Goal: Communication & Community: Answer question/provide support

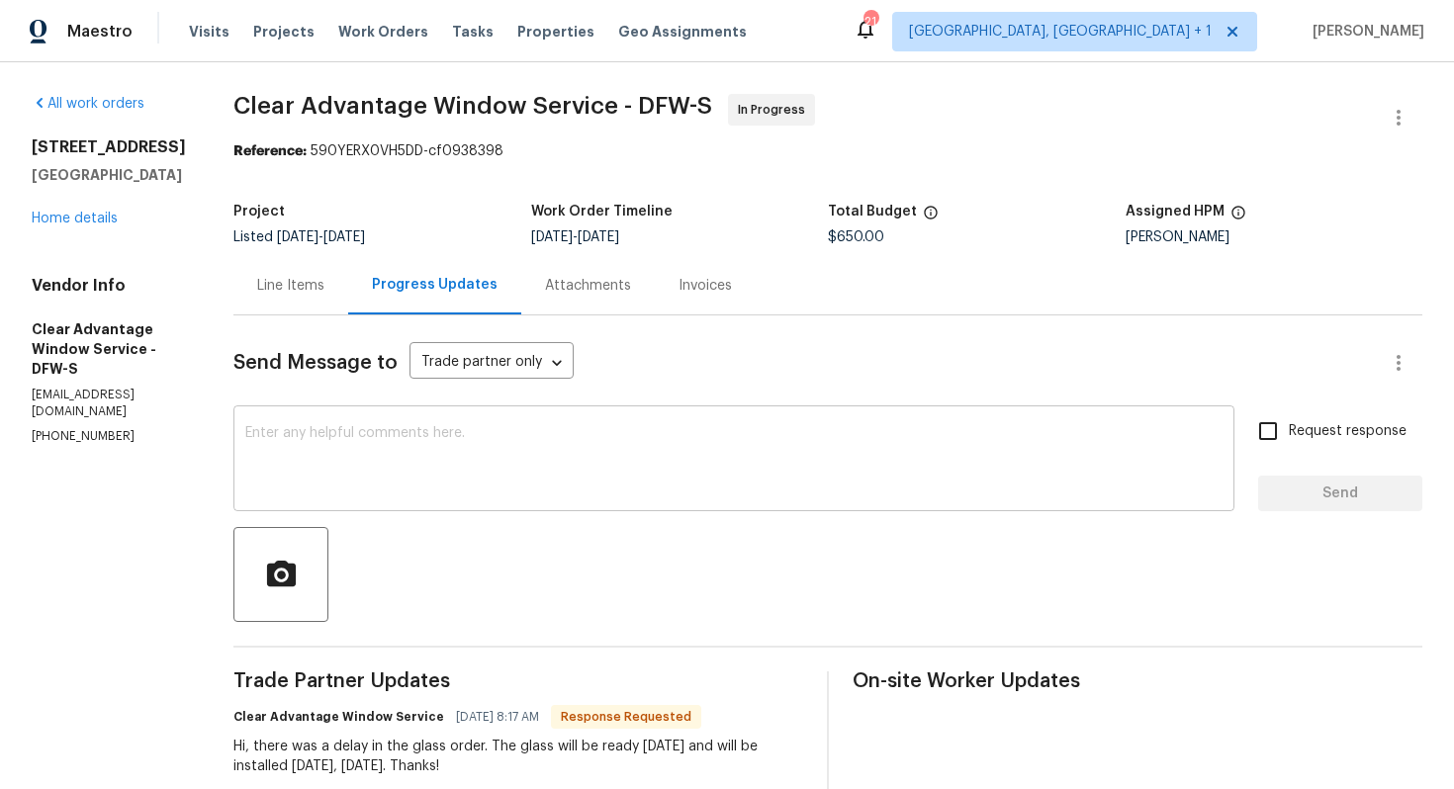
click at [374, 439] on textarea at bounding box center [733, 460] width 977 height 69
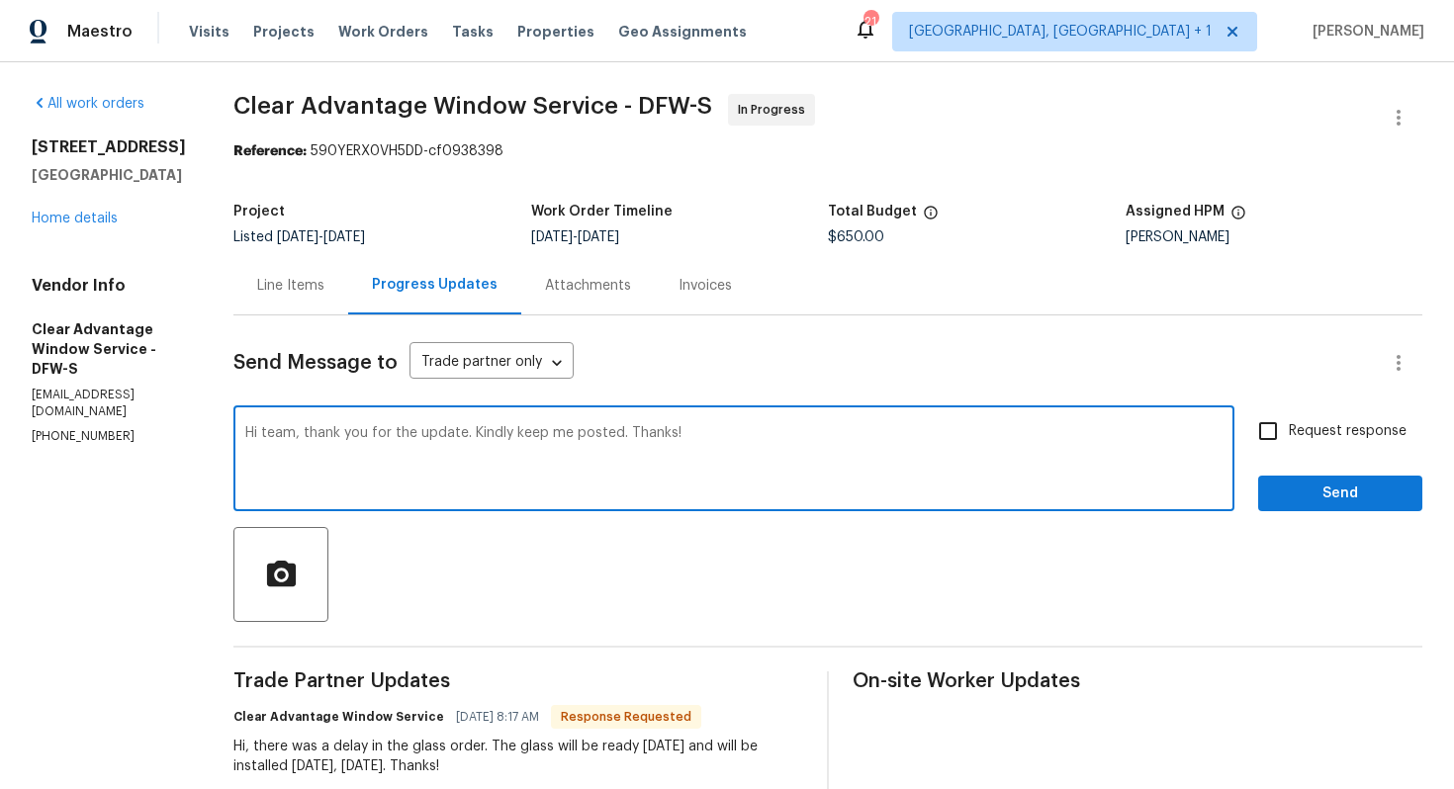
type textarea "Hi team, thank you for the update. Kindly keep me posted. Thanks!"
click at [1301, 488] on span "Send" at bounding box center [1340, 494] width 133 height 25
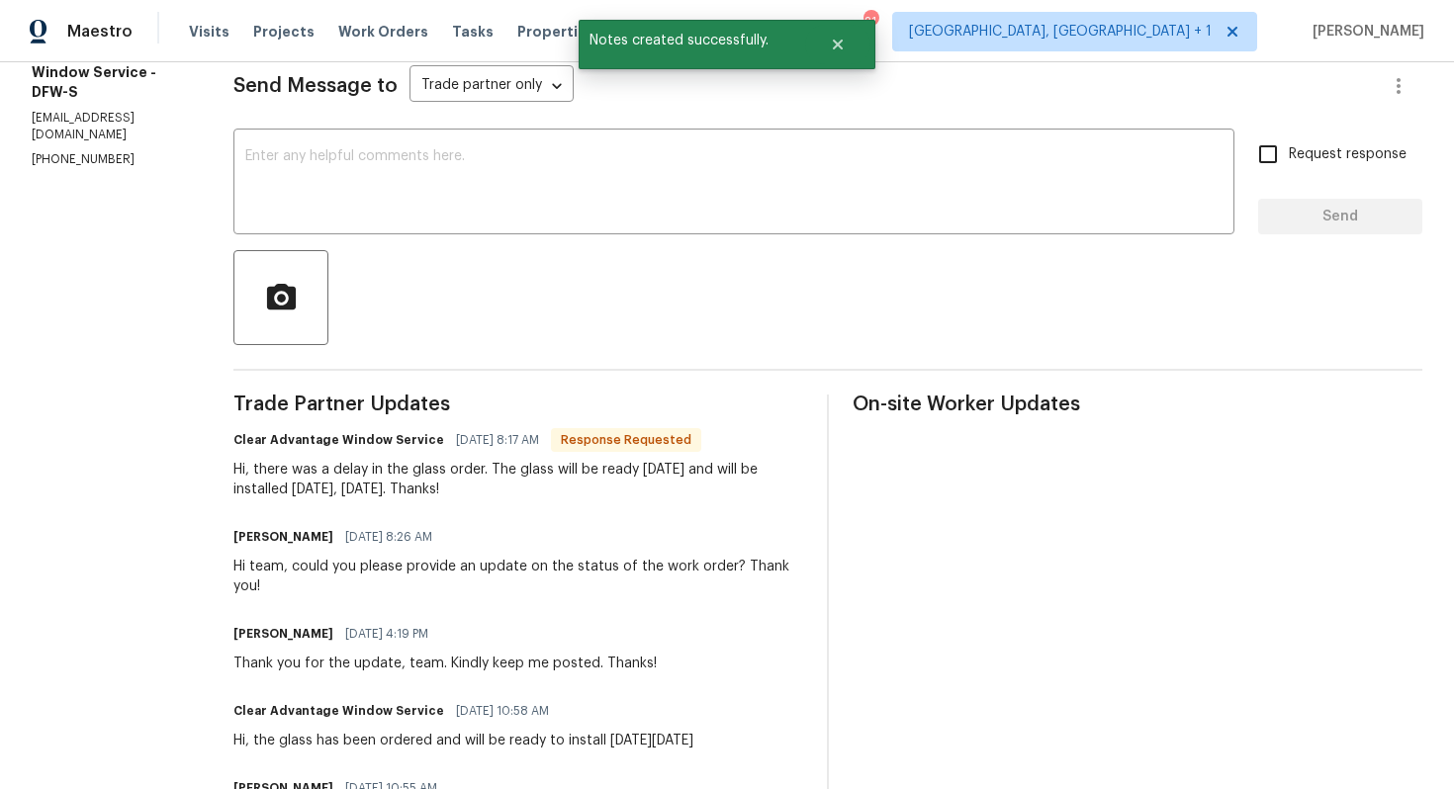
scroll to position [278, 0]
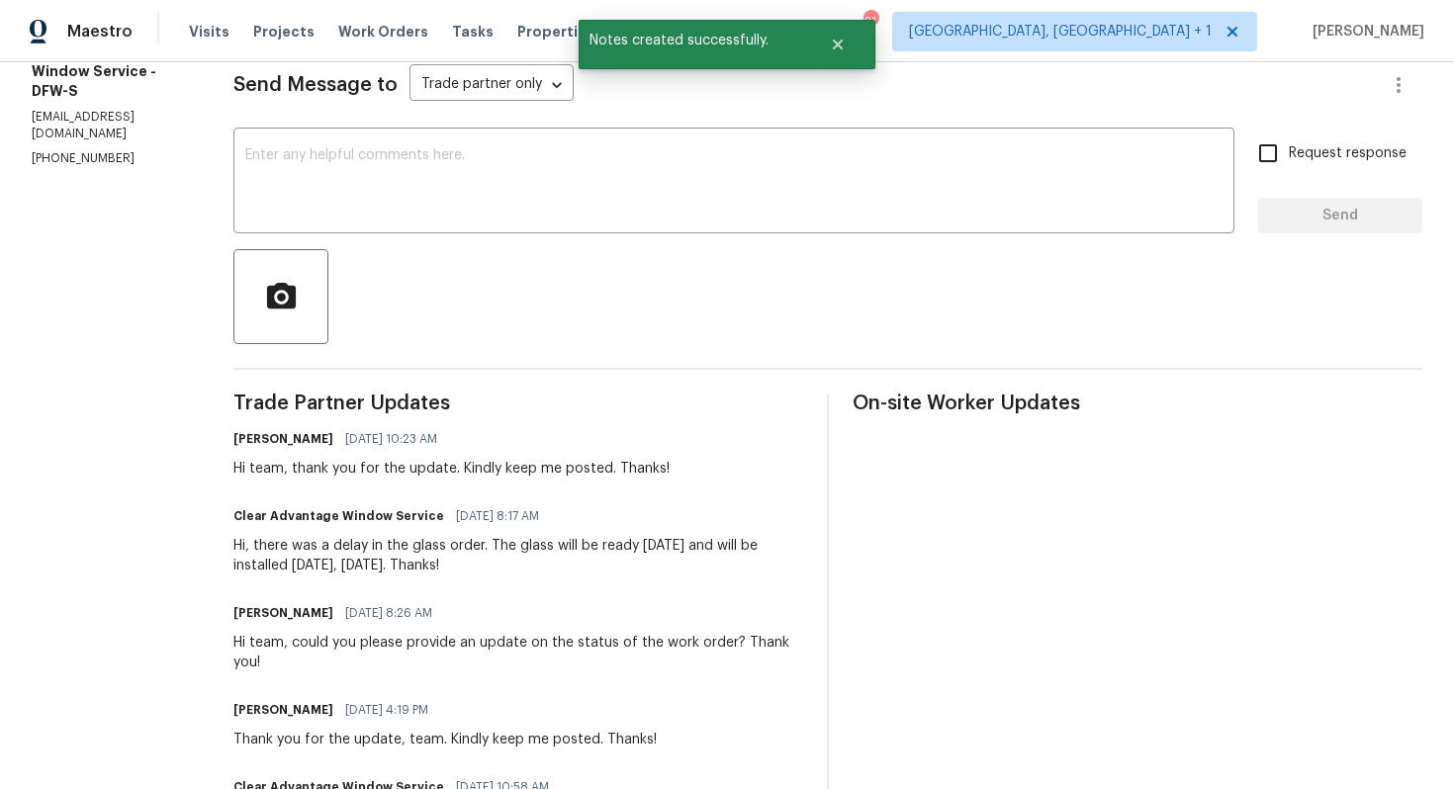
click at [383, 556] on div "Hi, there was a delay in the glass order. The glass will be ready today and wil…" at bounding box center [518, 556] width 570 height 40
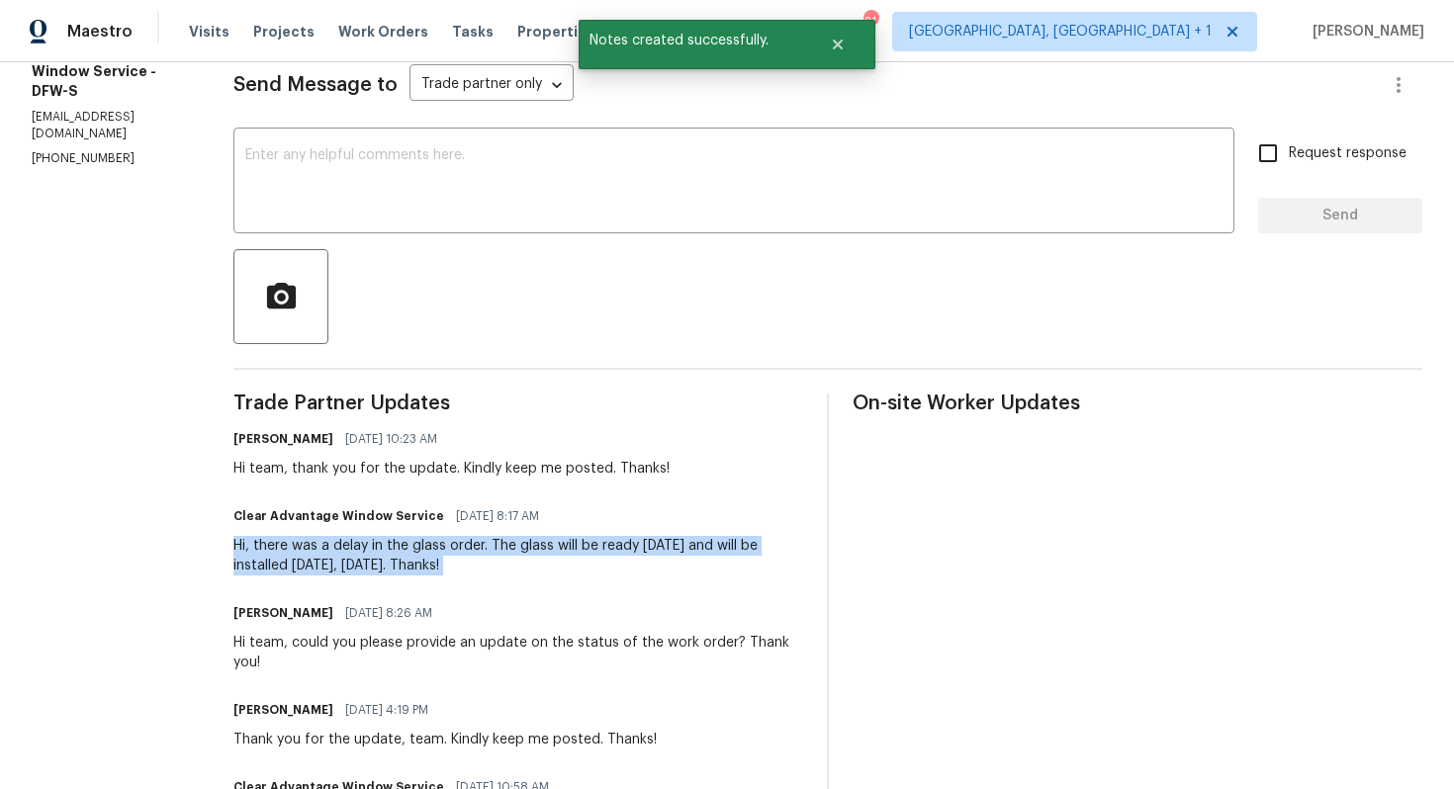
copy div "Hi, there was a delay in the glass order. The glass will be ready today and wil…"
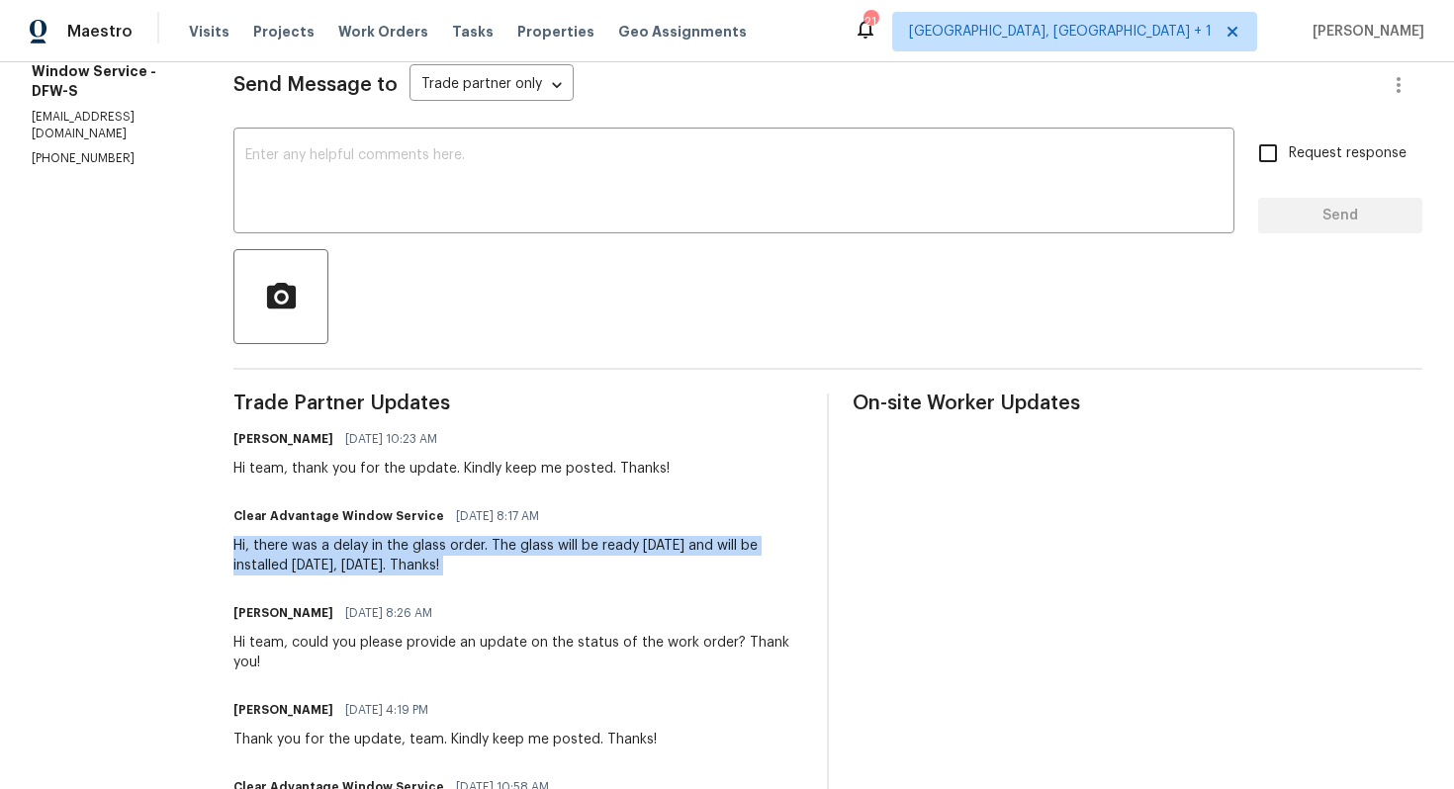
click at [341, 325] on div at bounding box center [827, 296] width 1189 height 95
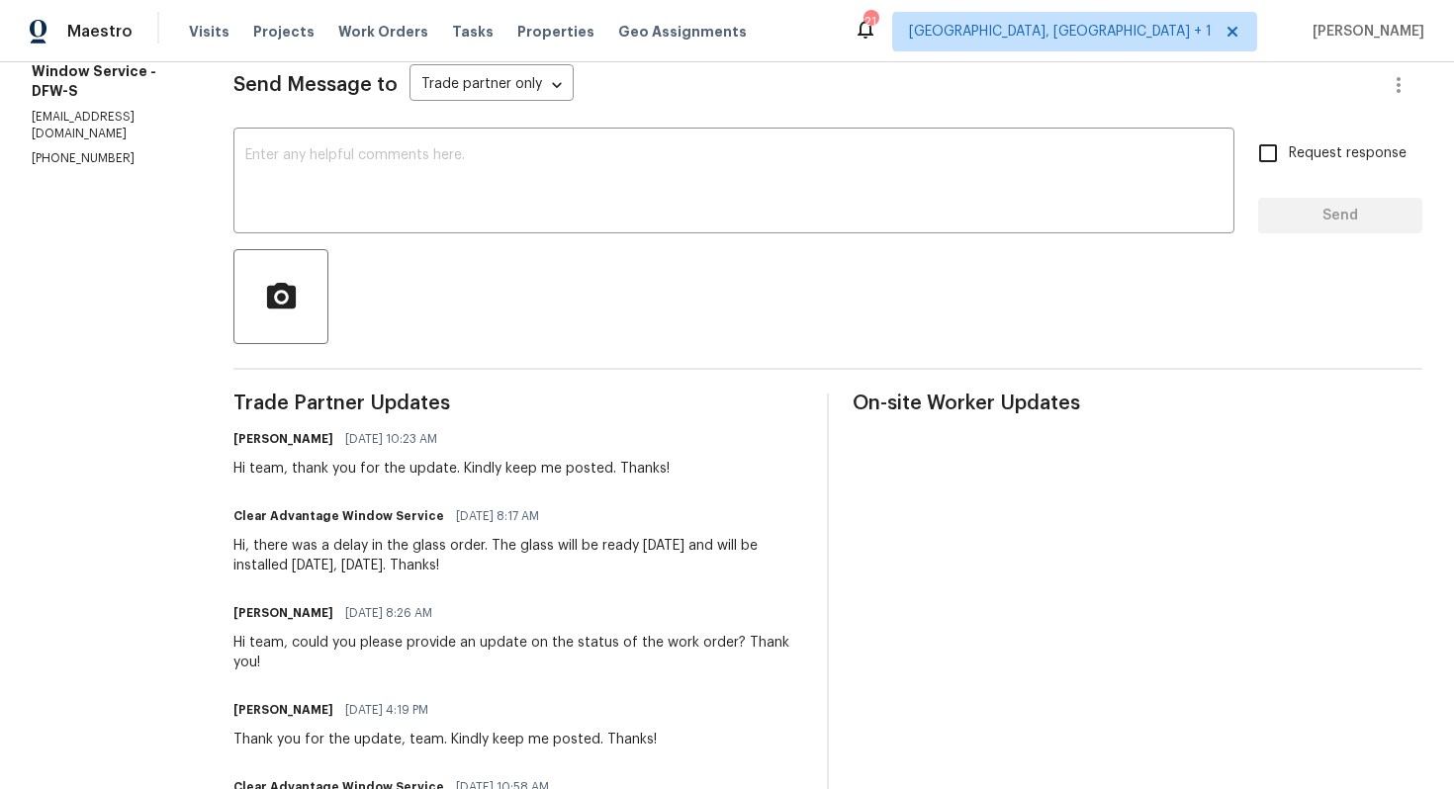
scroll to position [0, 0]
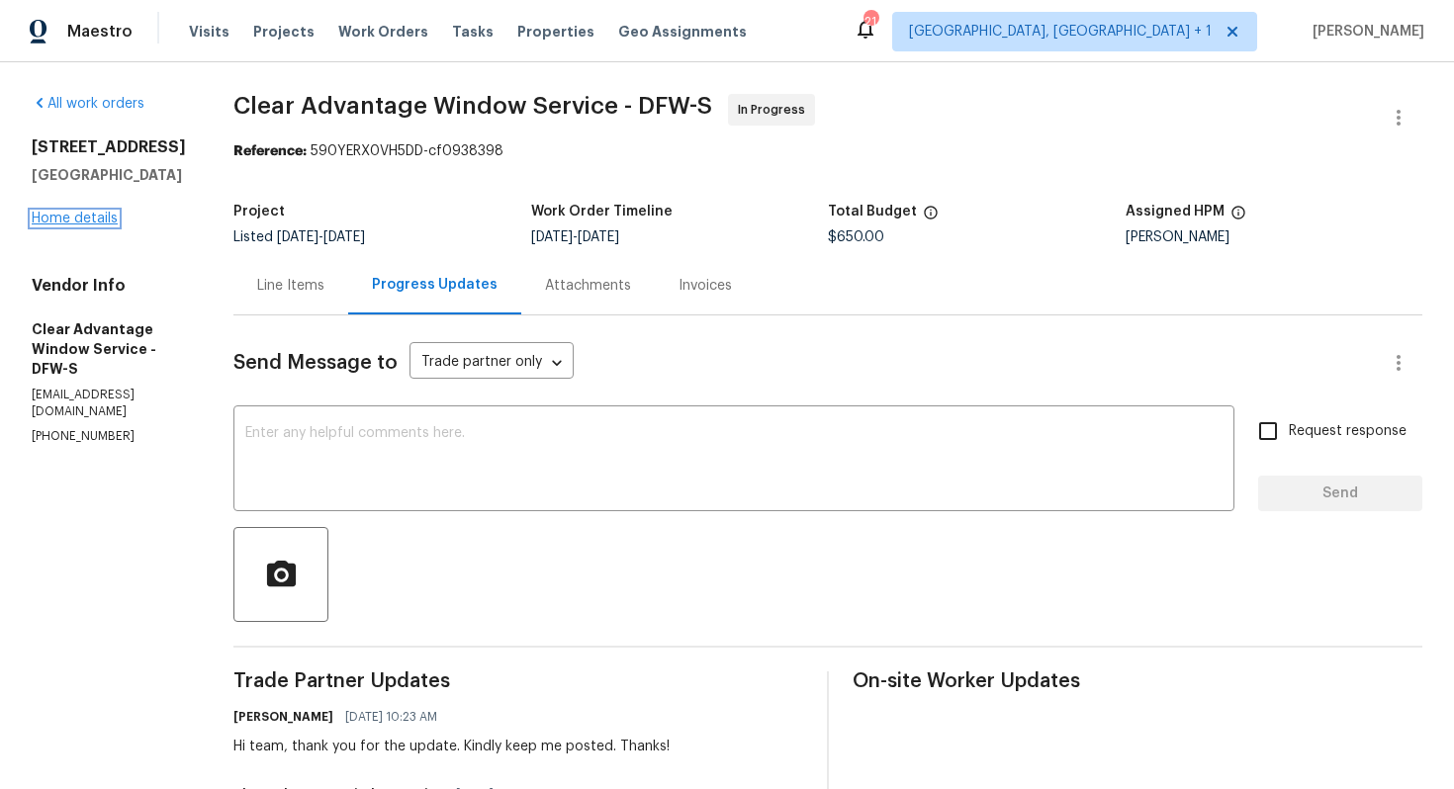
click at [68, 226] on link "Home details" at bounding box center [75, 219] width 86 height 14
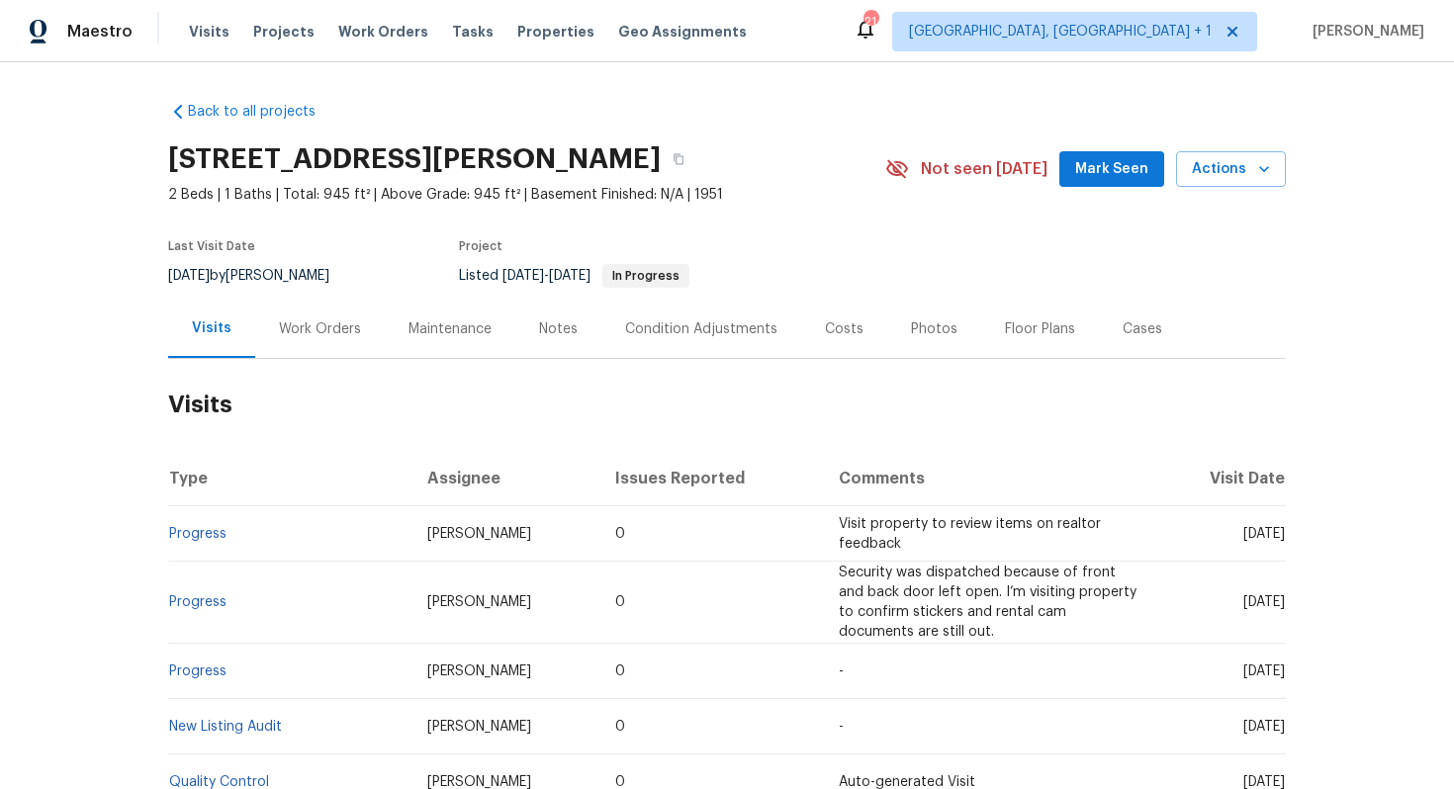
click at [319, 323] on div "Work Orders" at bounding box center [320, 329] width 82 height 20
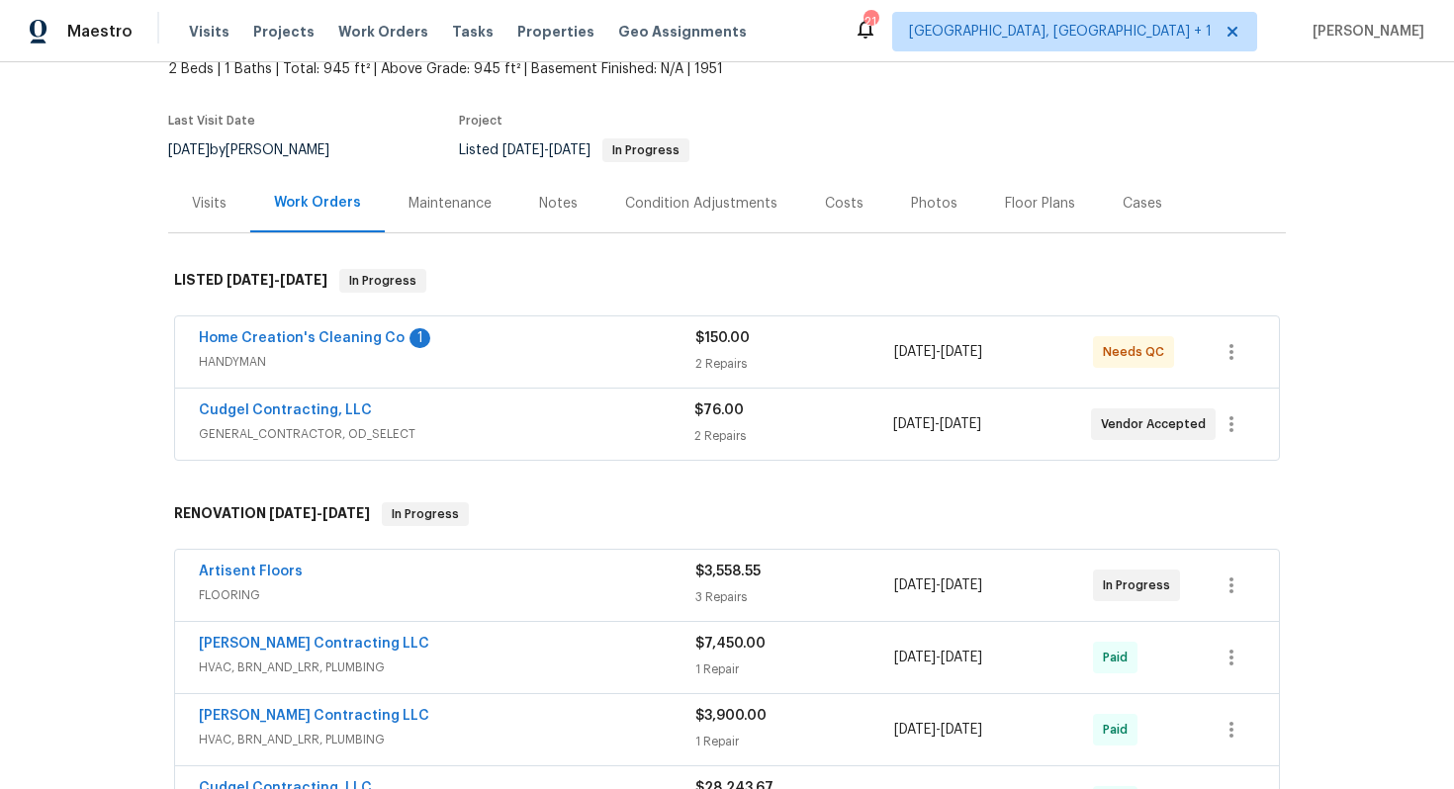
scroll to position [162, 0]
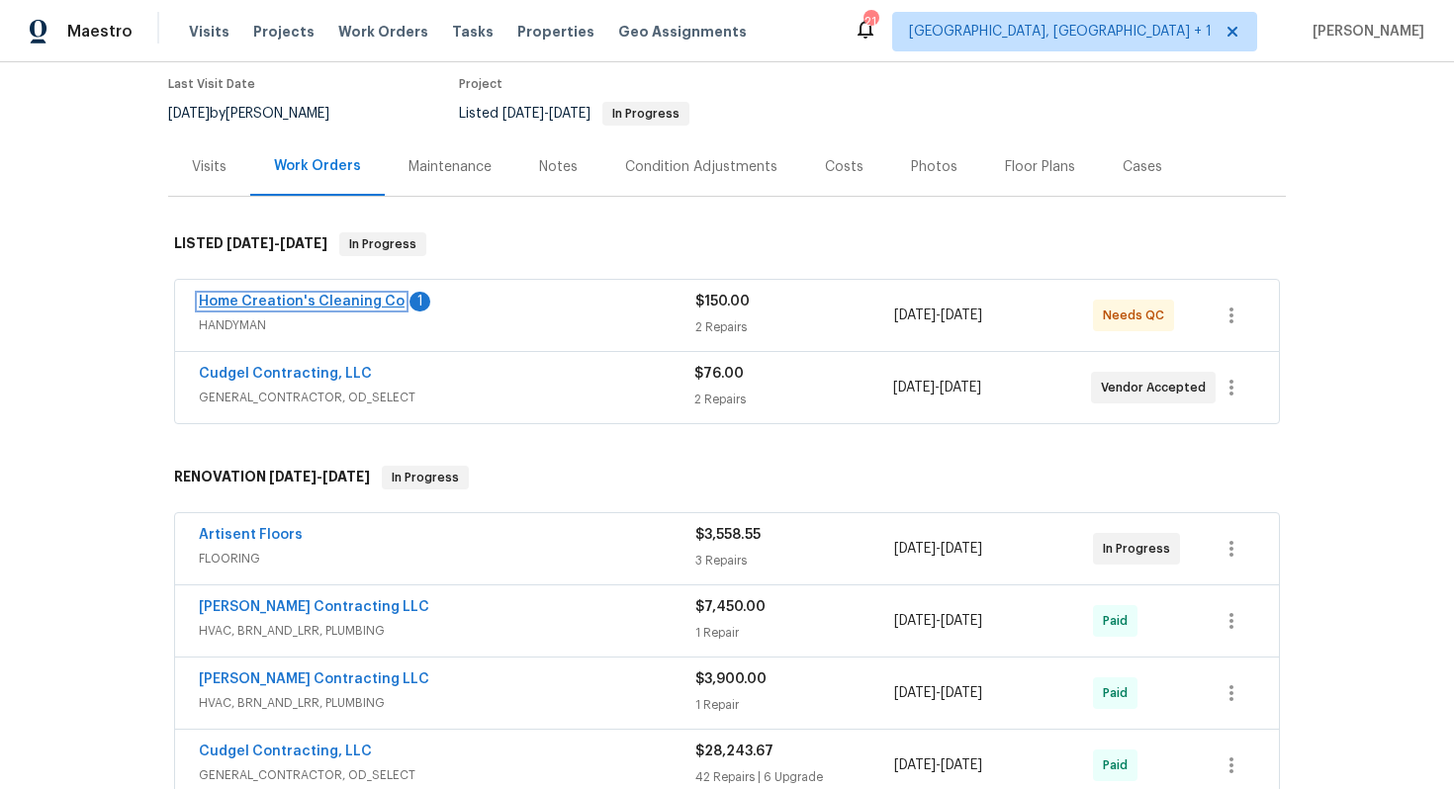
click at [281, 307] on link "Home Creation's Cleaning Co" at bounding box center [302, 302] width 206 height 14
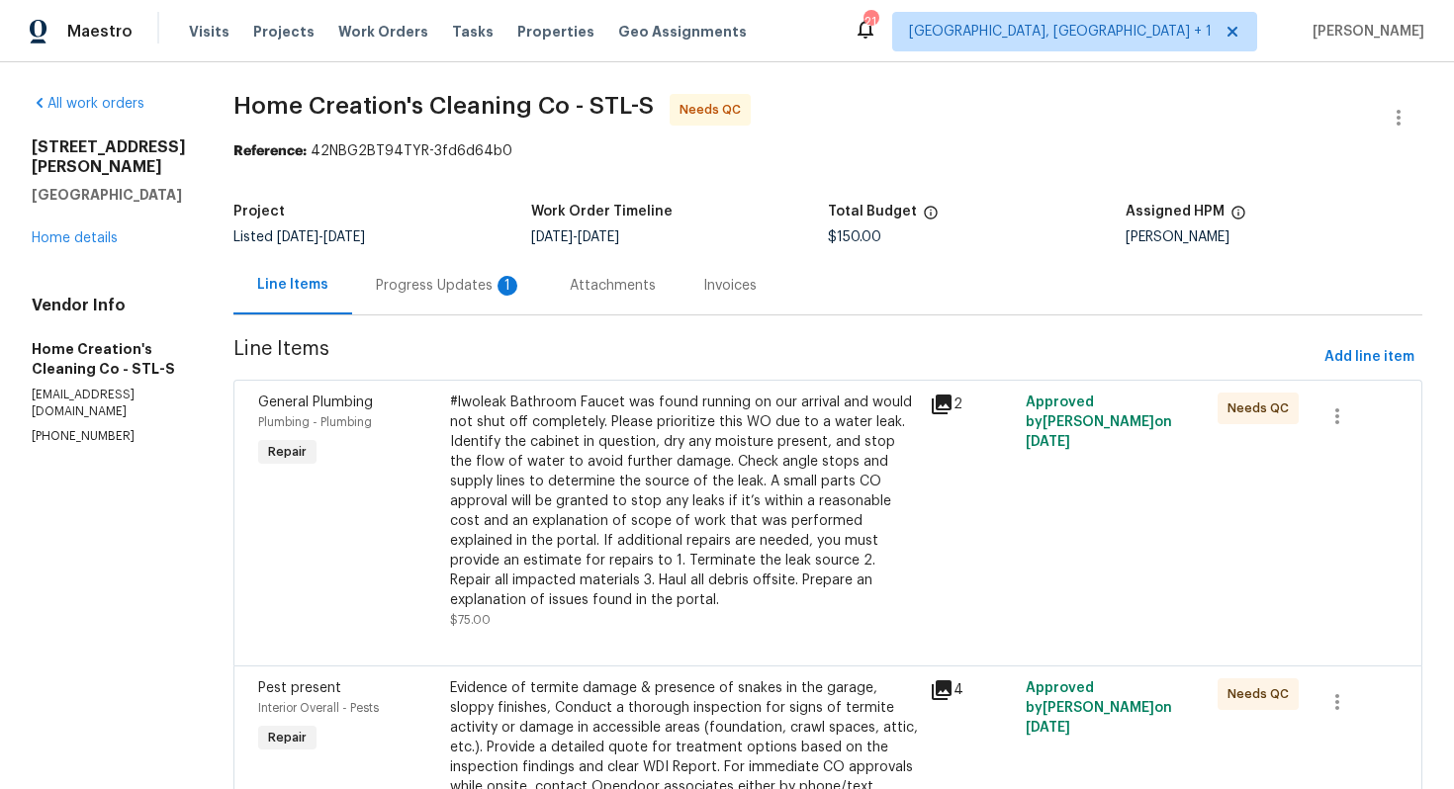
click at [461, 278] on div "Progress Updates 1" at bounding box center [449, 286] width 146 height 20
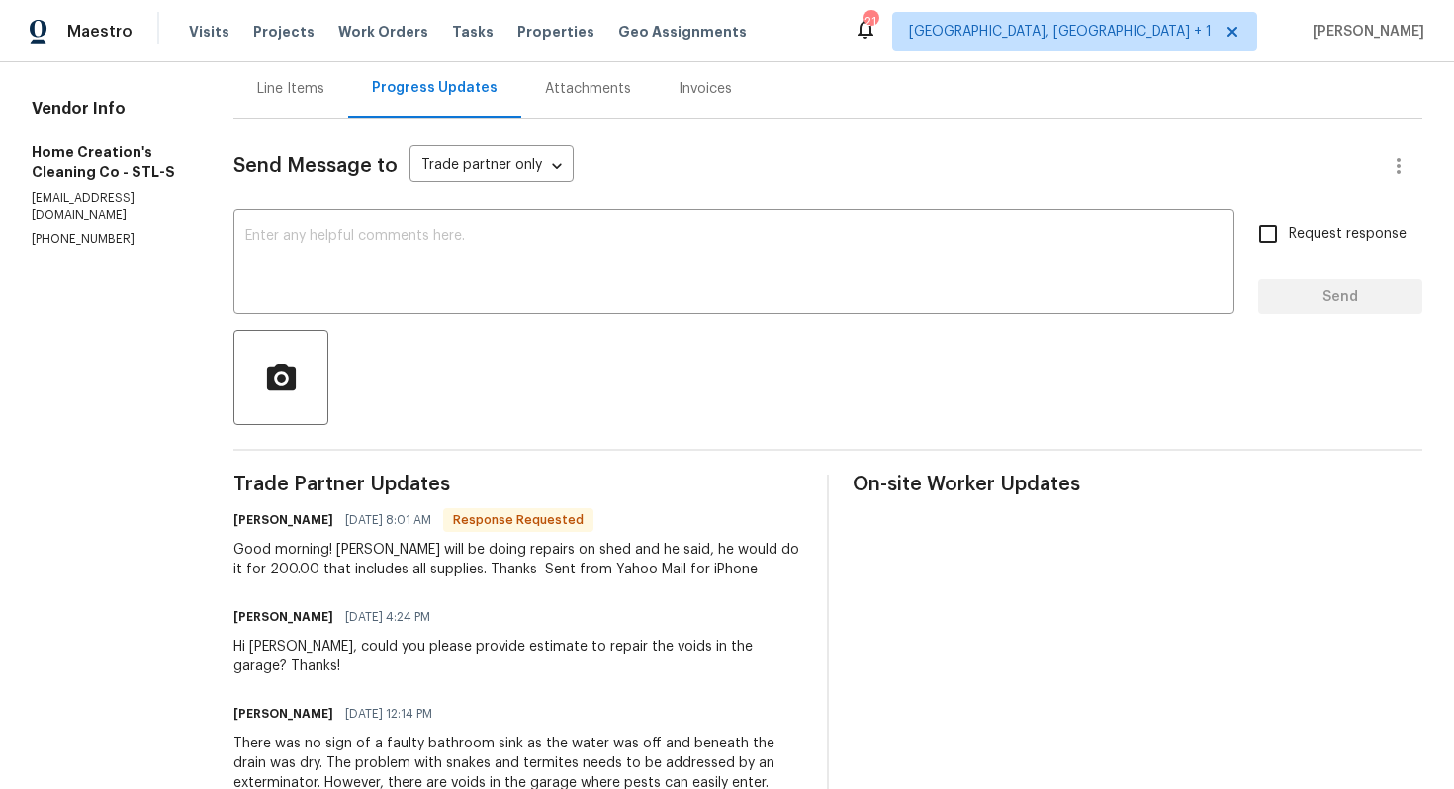
scroll to position [121, 0]
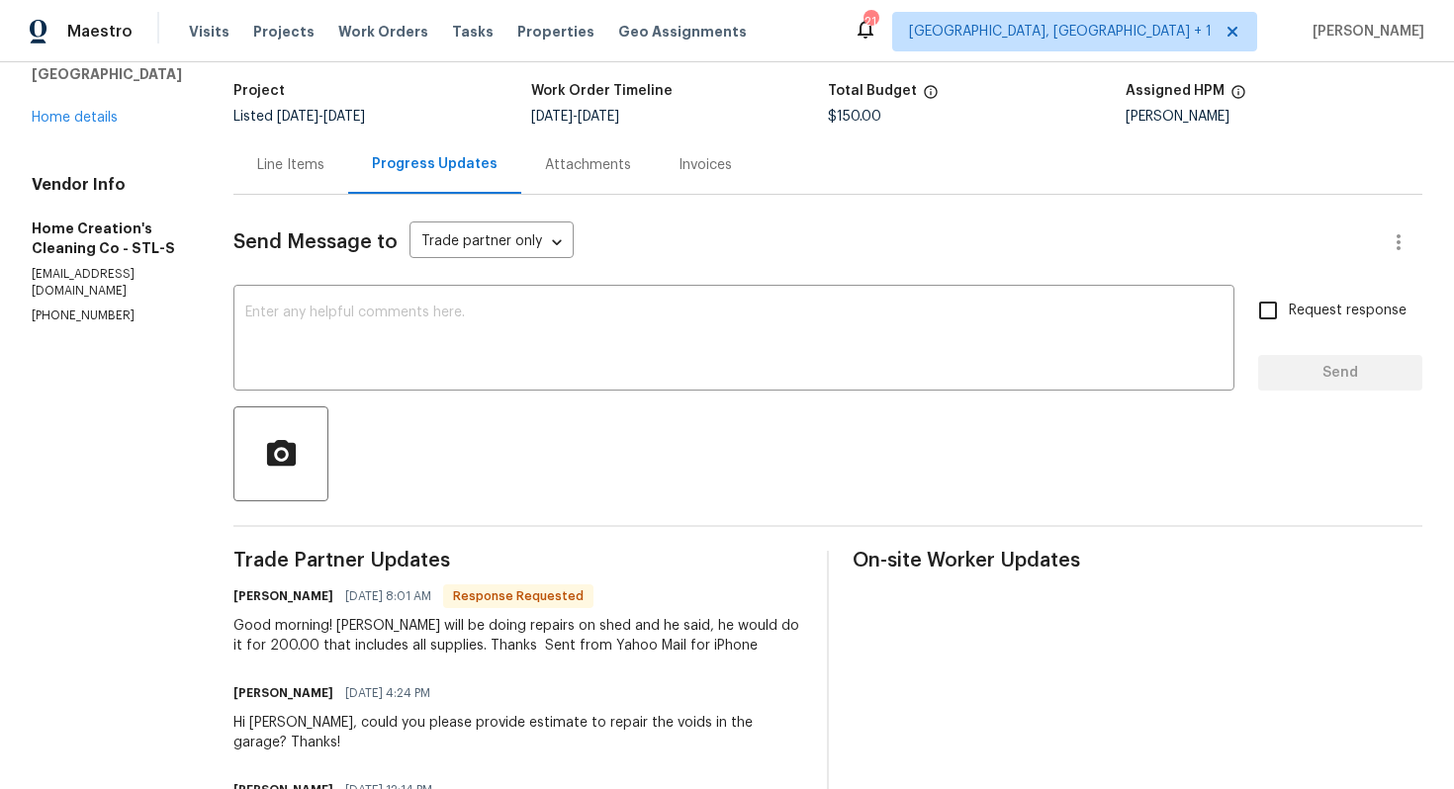
click at [255, 602] on h6 "[PERSON_NAME]" at bounding box center [283, 597] width 100 height 20
copy h6 "[PERSON_NAME]"
click at [449, 345] on textarea at bounding box center [733, 340] width 977 height 69
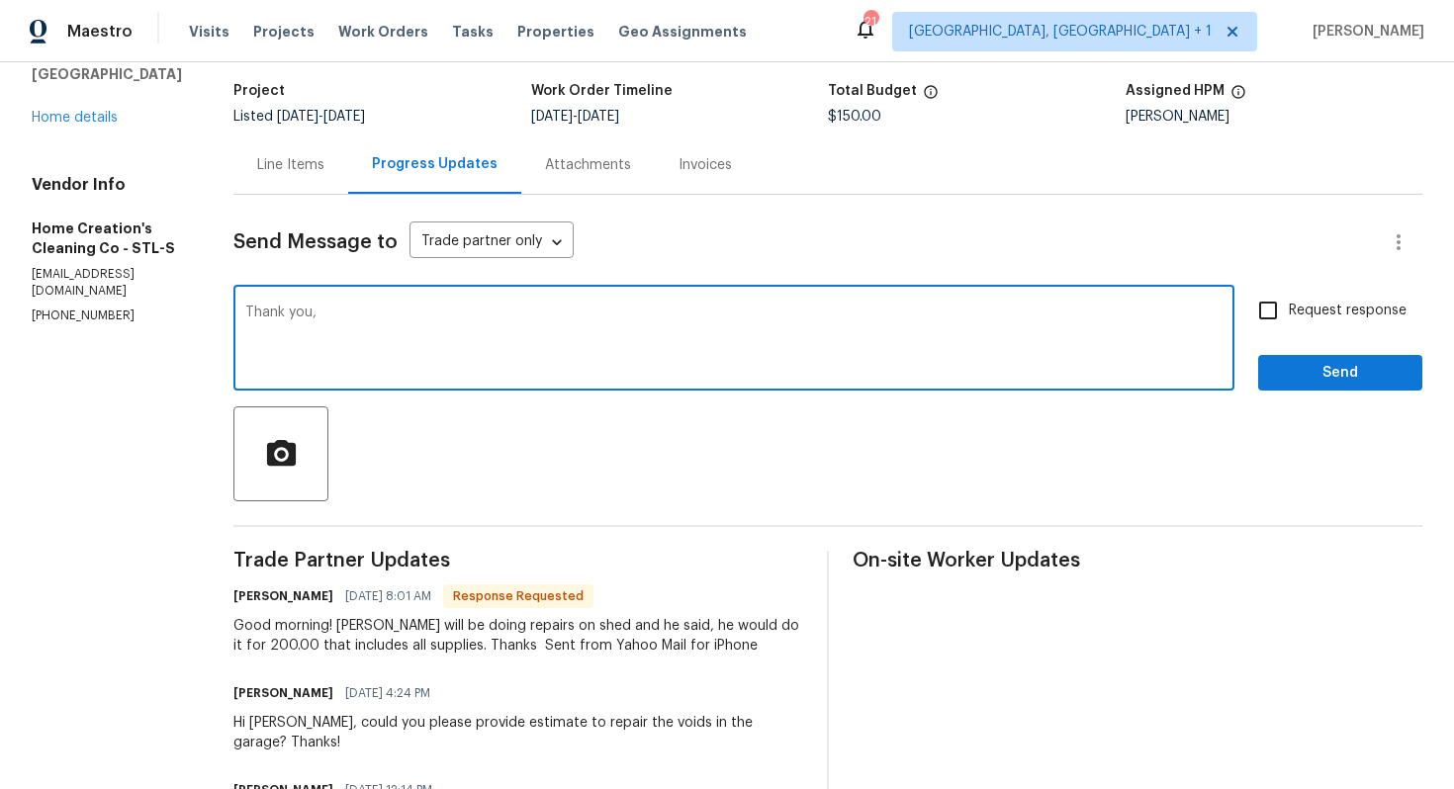
paste textarea "[PERSON_NAME]"
type textarea "Thank you, [PERSON_NAME]. Let me get ba"
click at [338, 308] on textarea "Thank you, [PERSON_NAME]. Let me get ba" at bounding box center [733, 340] width 977 height 69
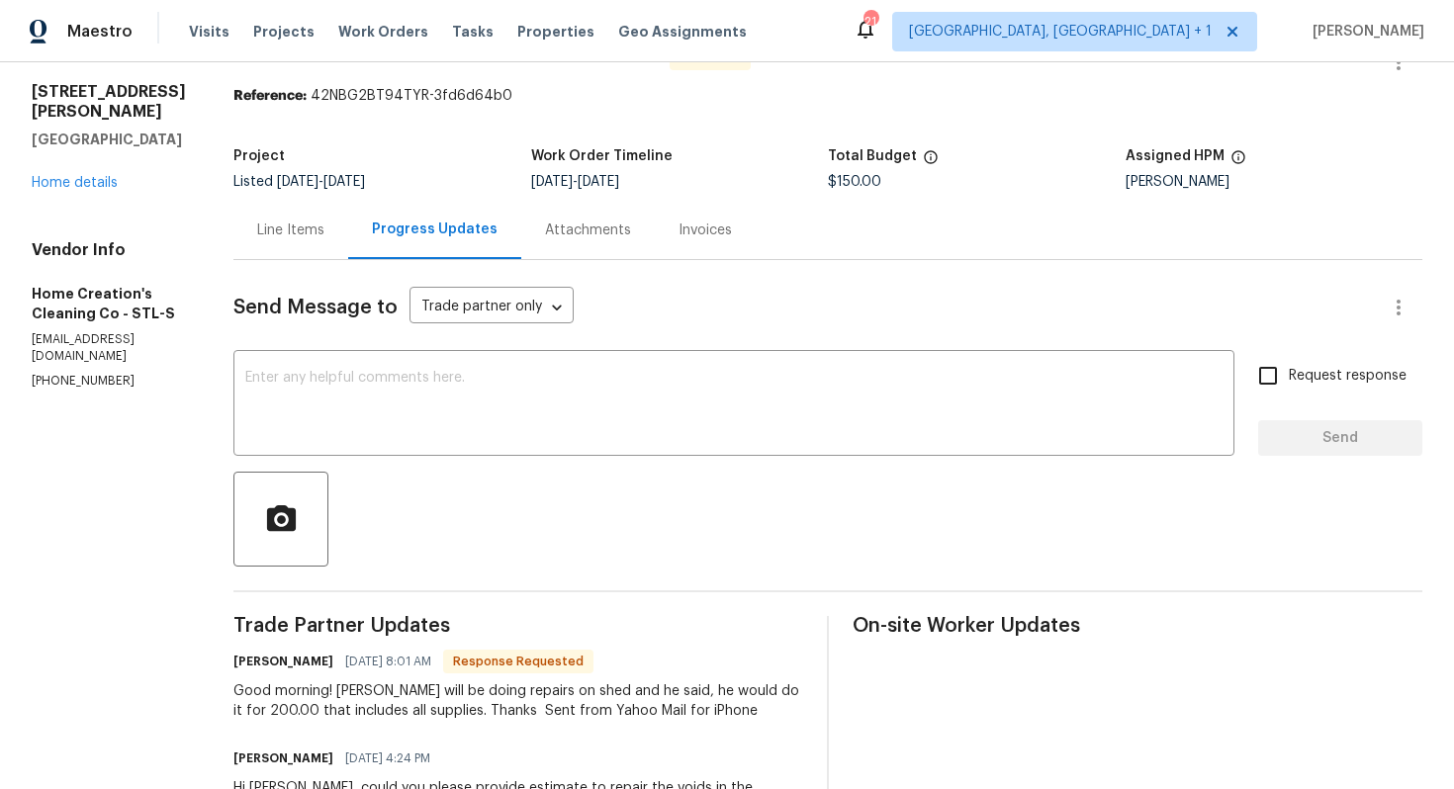
scroll to position [0, 0]
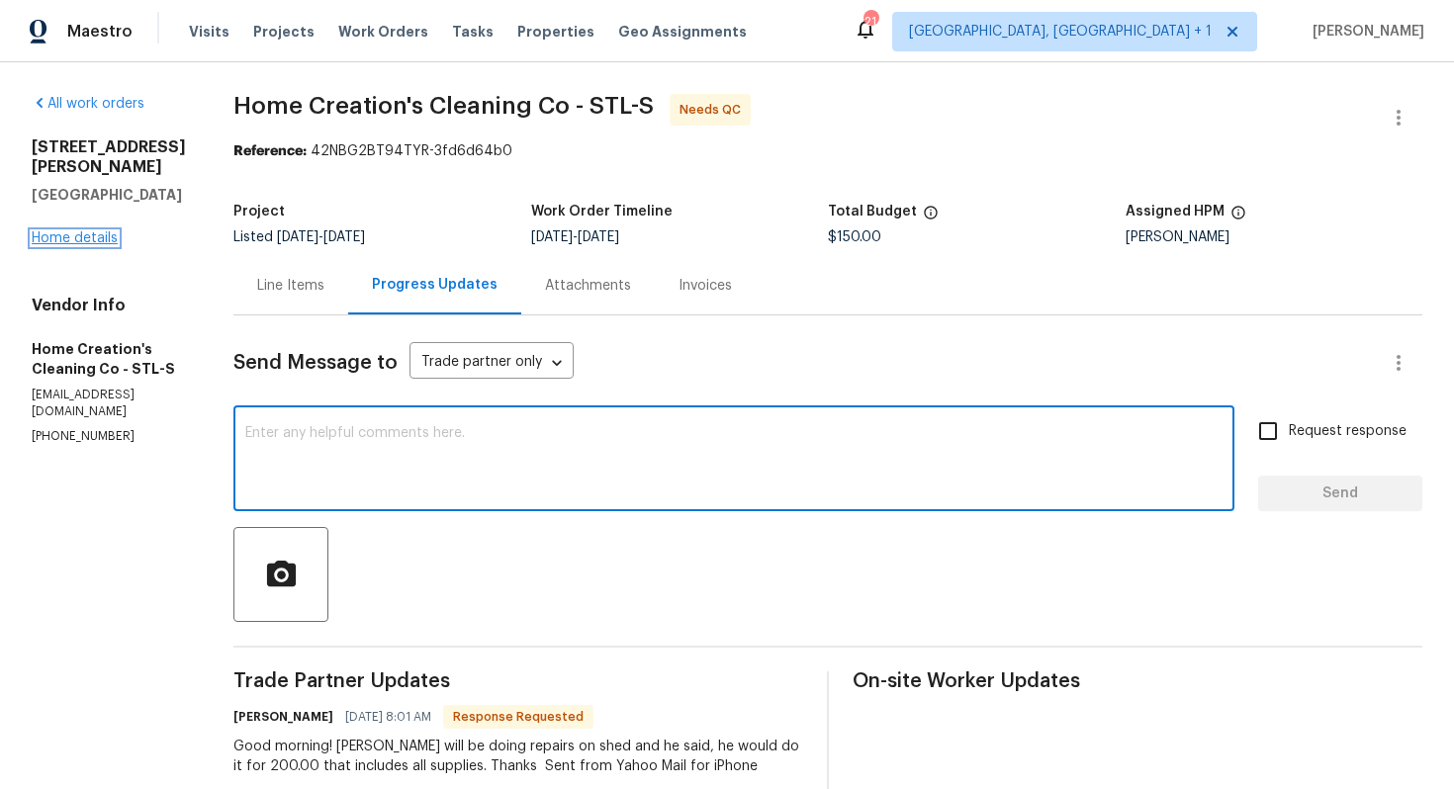
click at [44, 231] on link "Home details" at bounding box center [75, 238] width 86 height 14
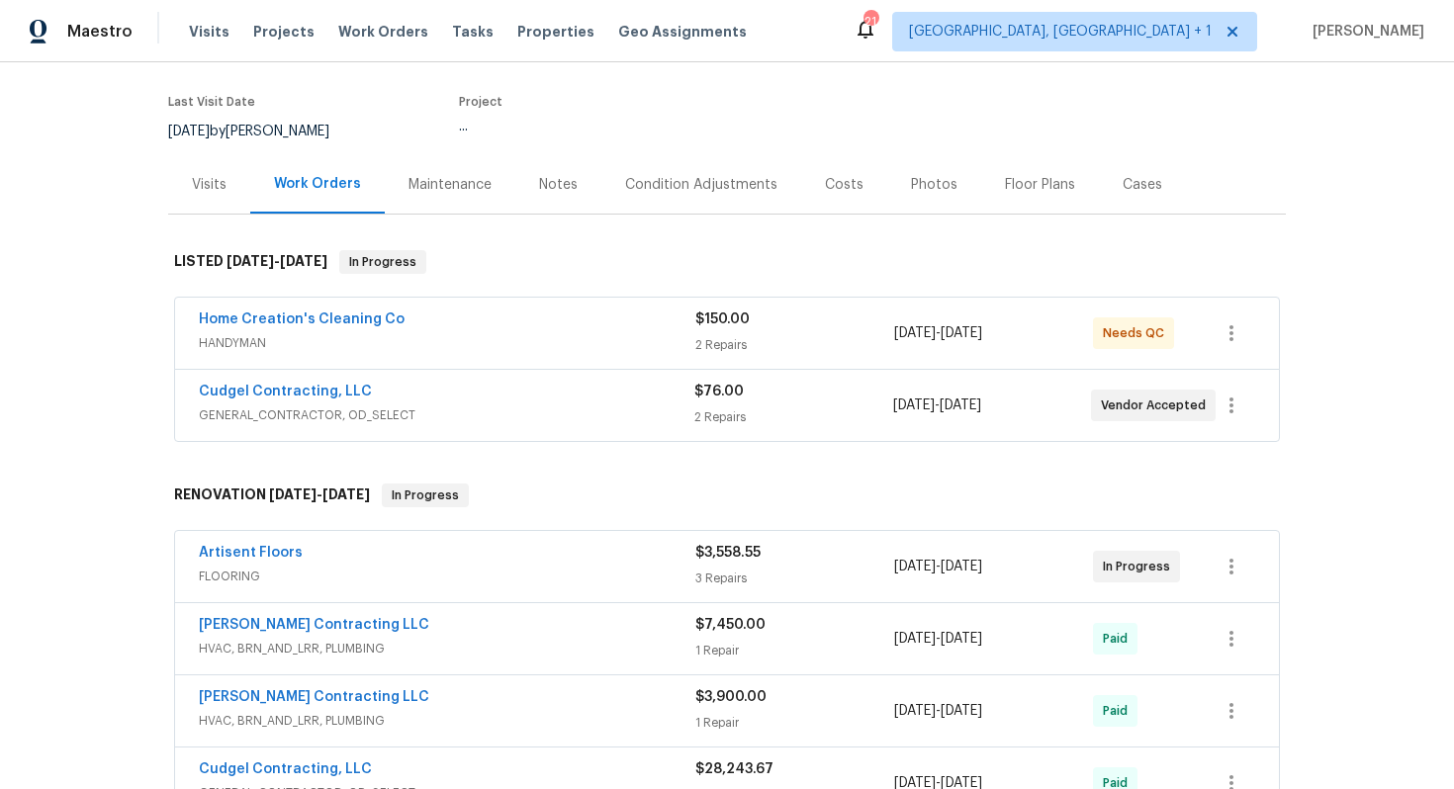
scroll to position [143, 0]
click at [302, 391] on link "Cudgel Contracting, LLC" at bounding box center [285, 393] width 173 height 14
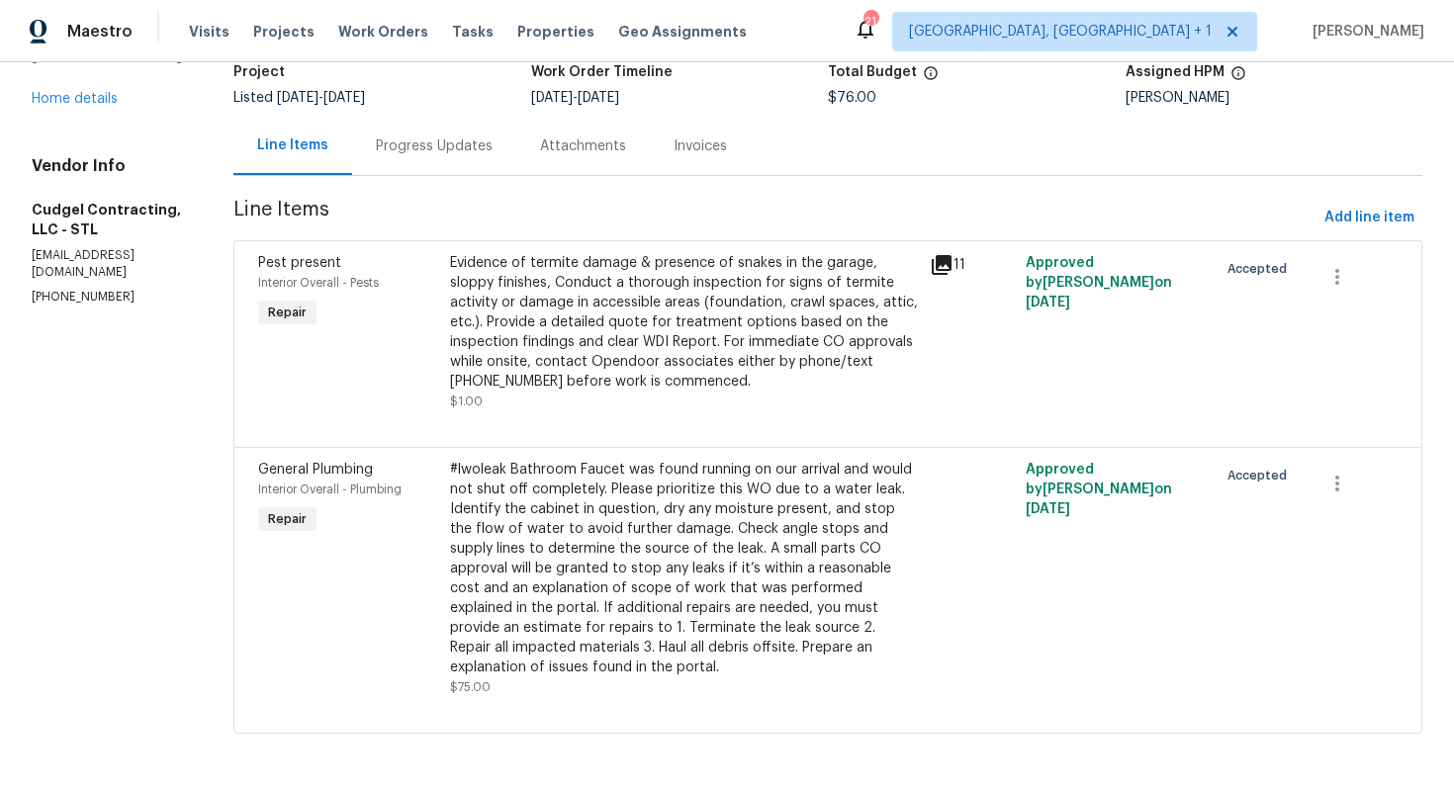
scroll to position [138, 0]
click at [450, 152] on div "Progress Updates" at bounding box center [434, 147] width 117 height 20
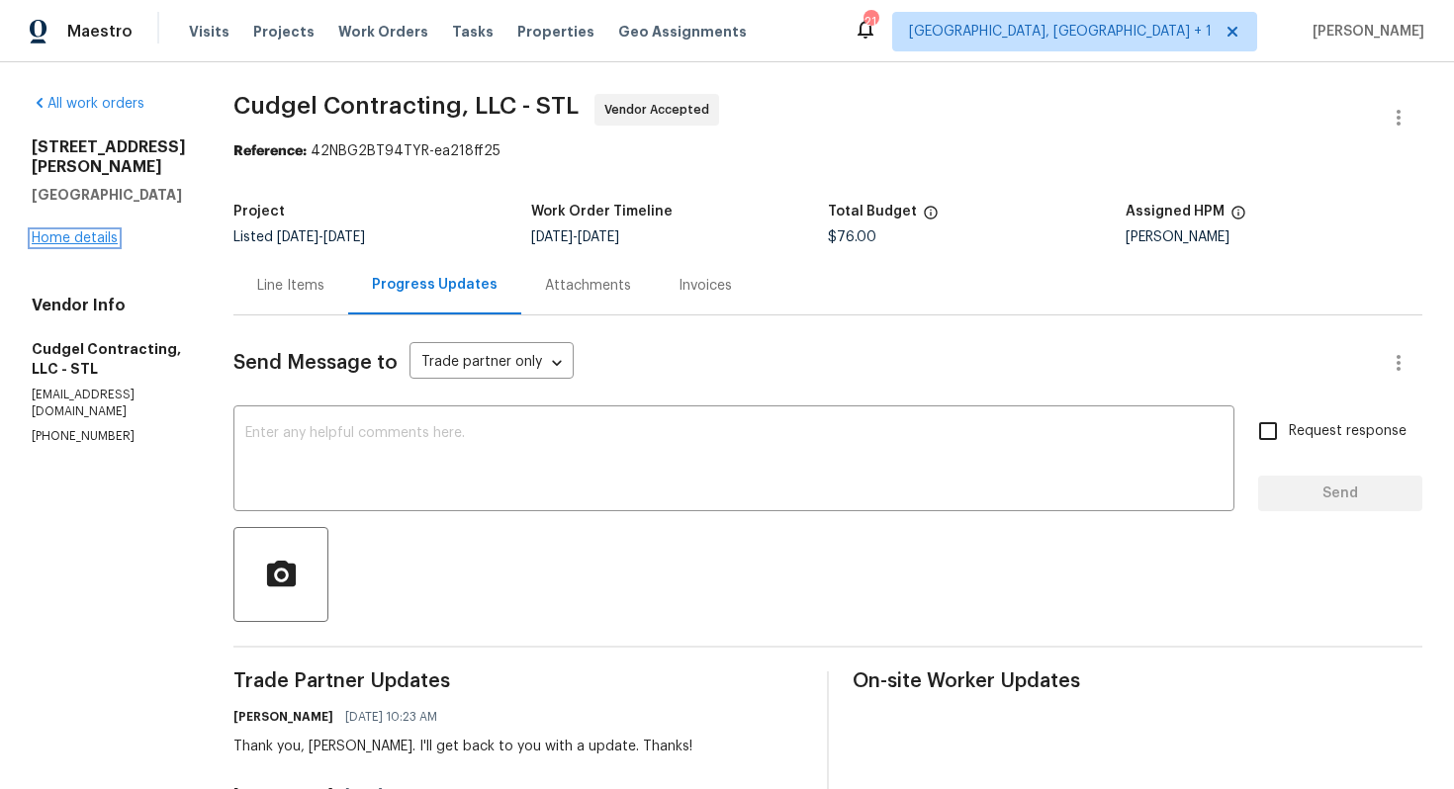
click at [65, 231] on link "Home details" at bounding box center [75, 238] width 86 height 14
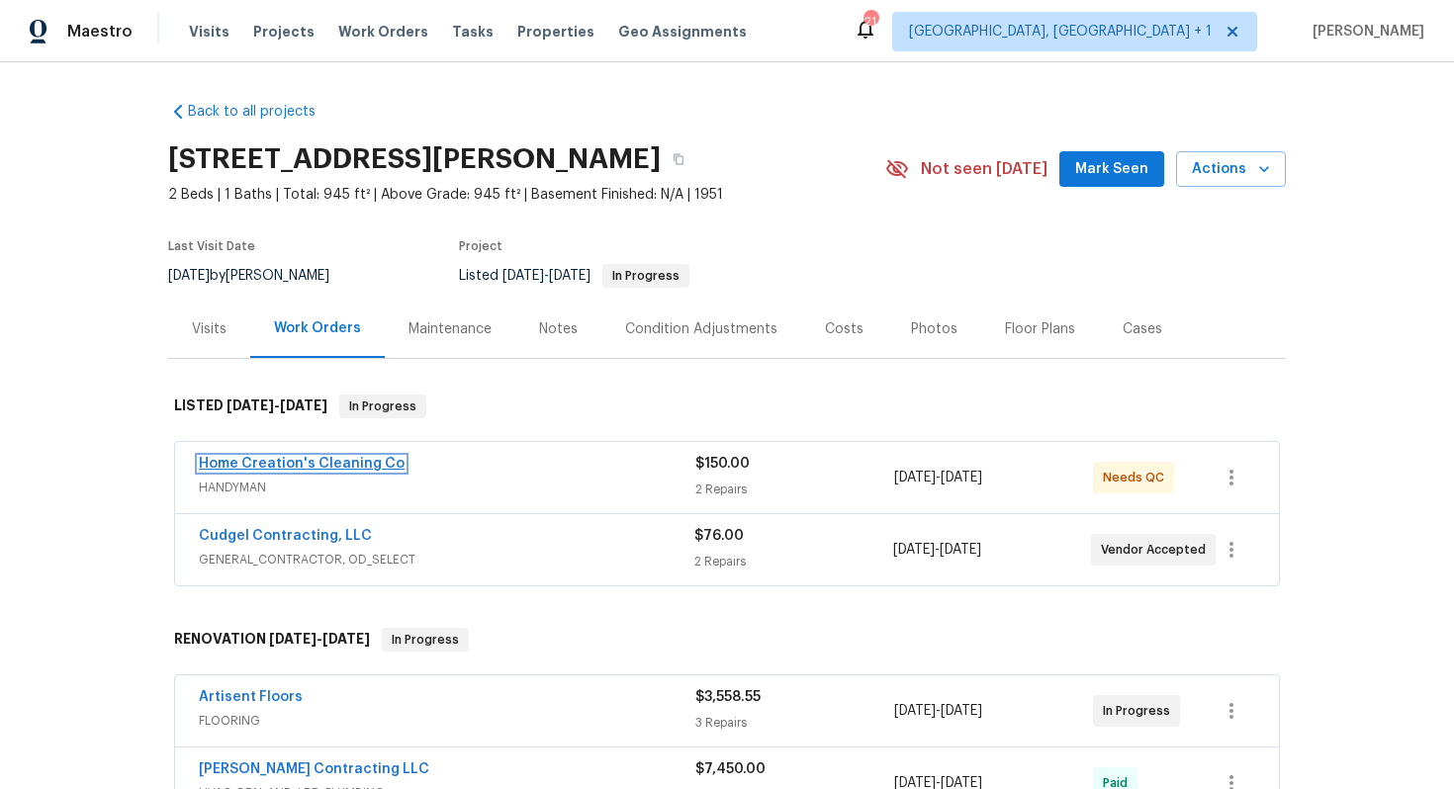
click at [296, 466] on link "Home Creation's Cleaning Co" at bounding box center [302, 464] width 206 height 14
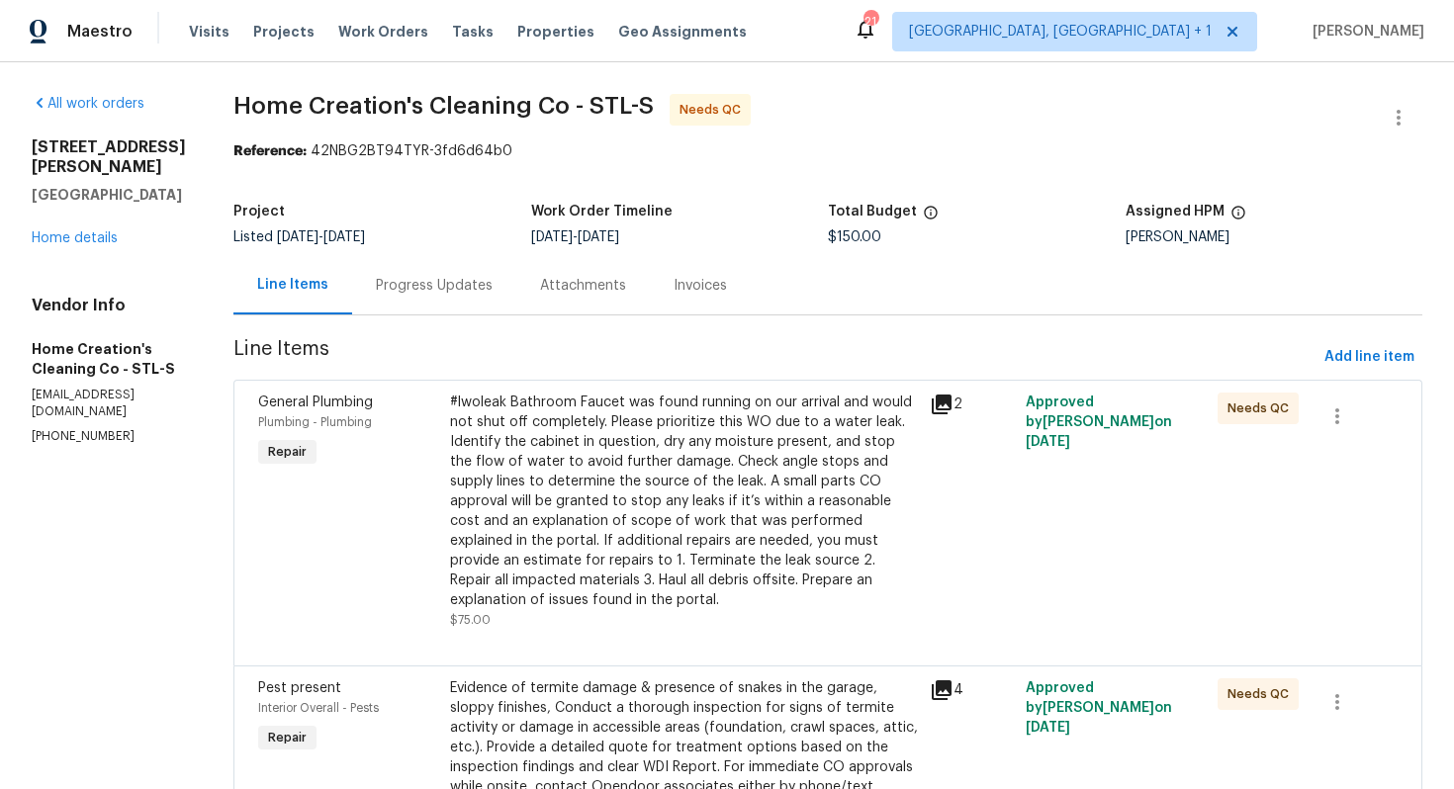
click at [426, 286] on div "Progress Updates" at bounding box center [434, 286] width 117 height 20
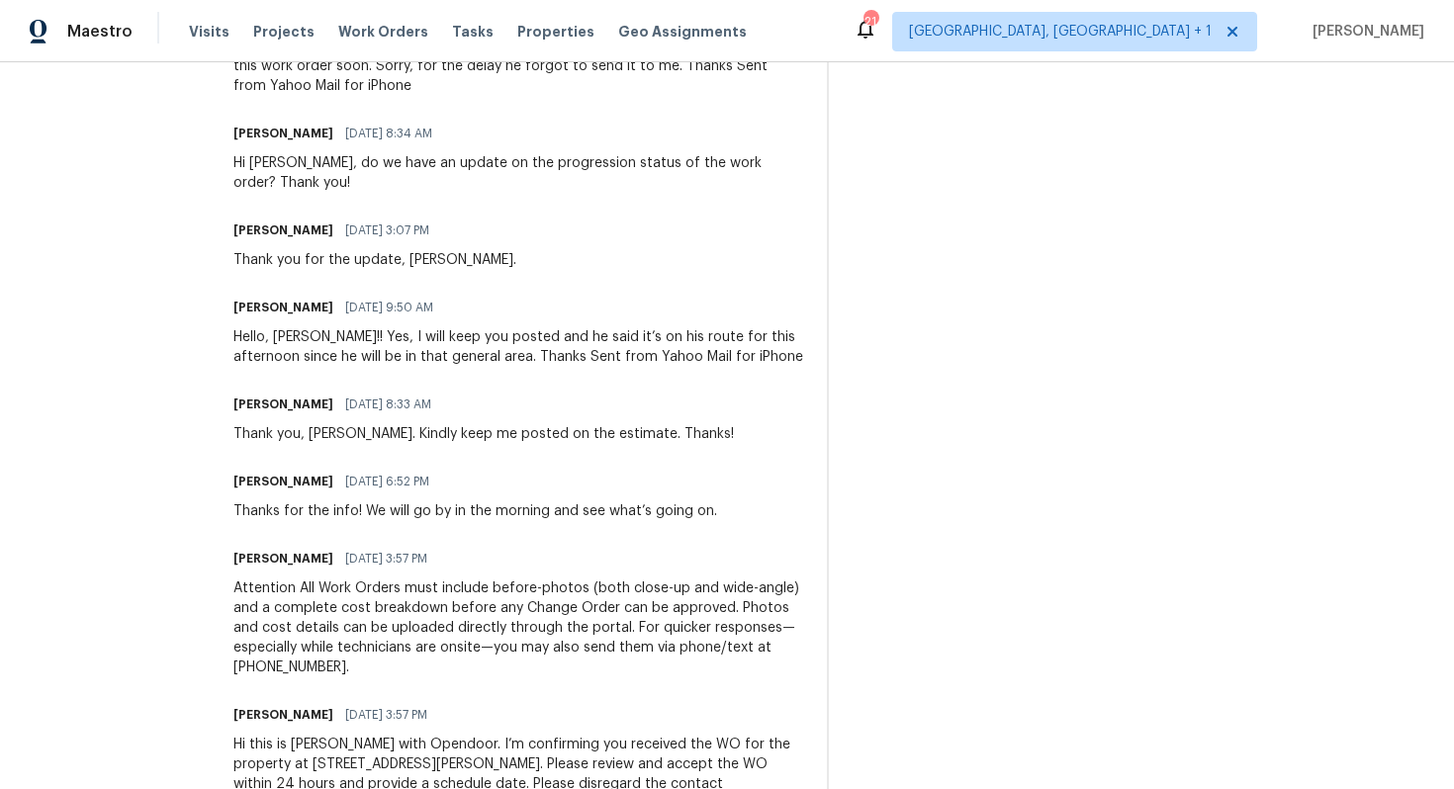
scroll to position [1010, 0]
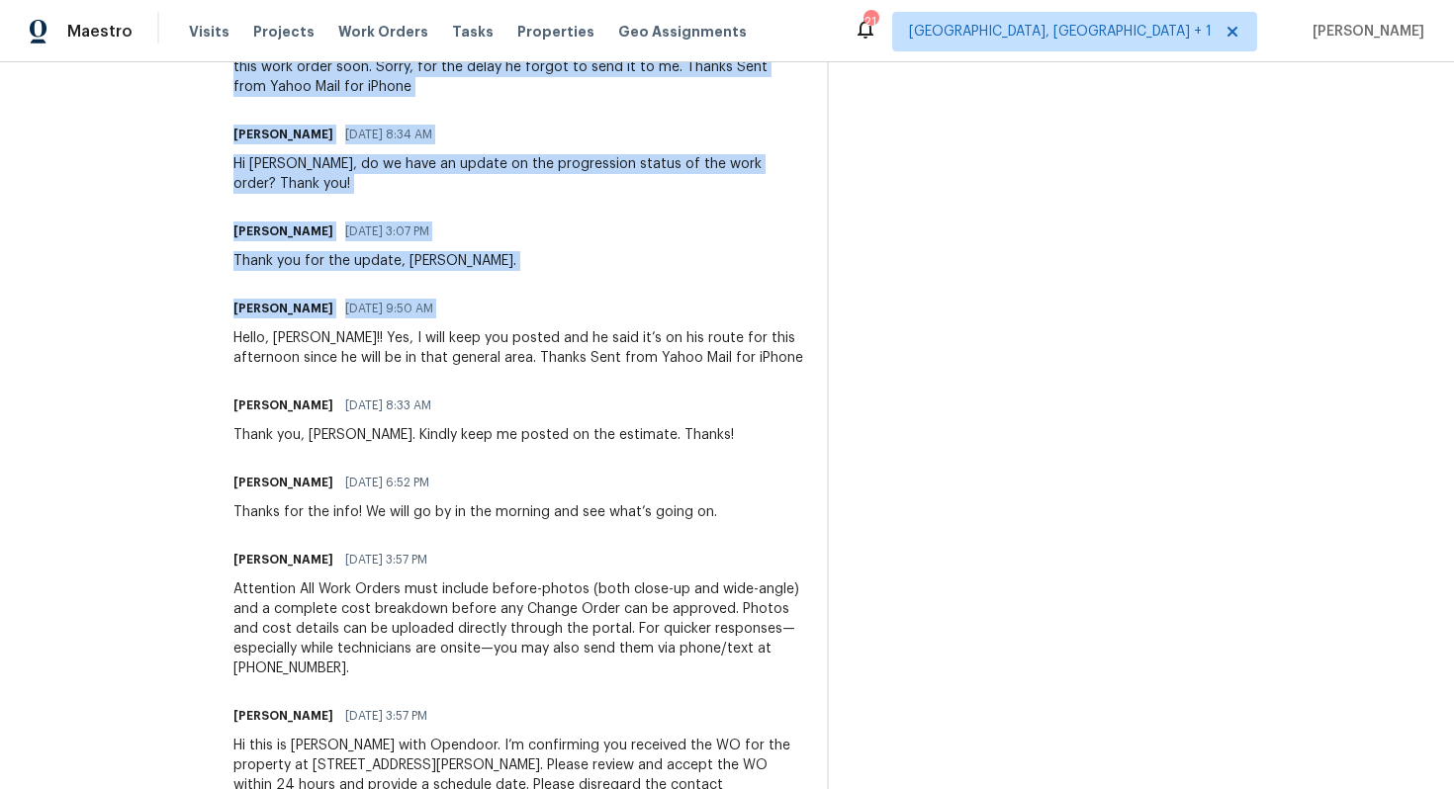
drag, startPoint x: 226, startPoint y: 341, endPoint x: 820, endPoint y: 344, distance: 594.4
click at [630, 358] on div "Hello, [PERSON_NAME]!! Yes, I will keep you posted and he said it’s on his rout…" at bounding box center [518, 348] width 570 height 40
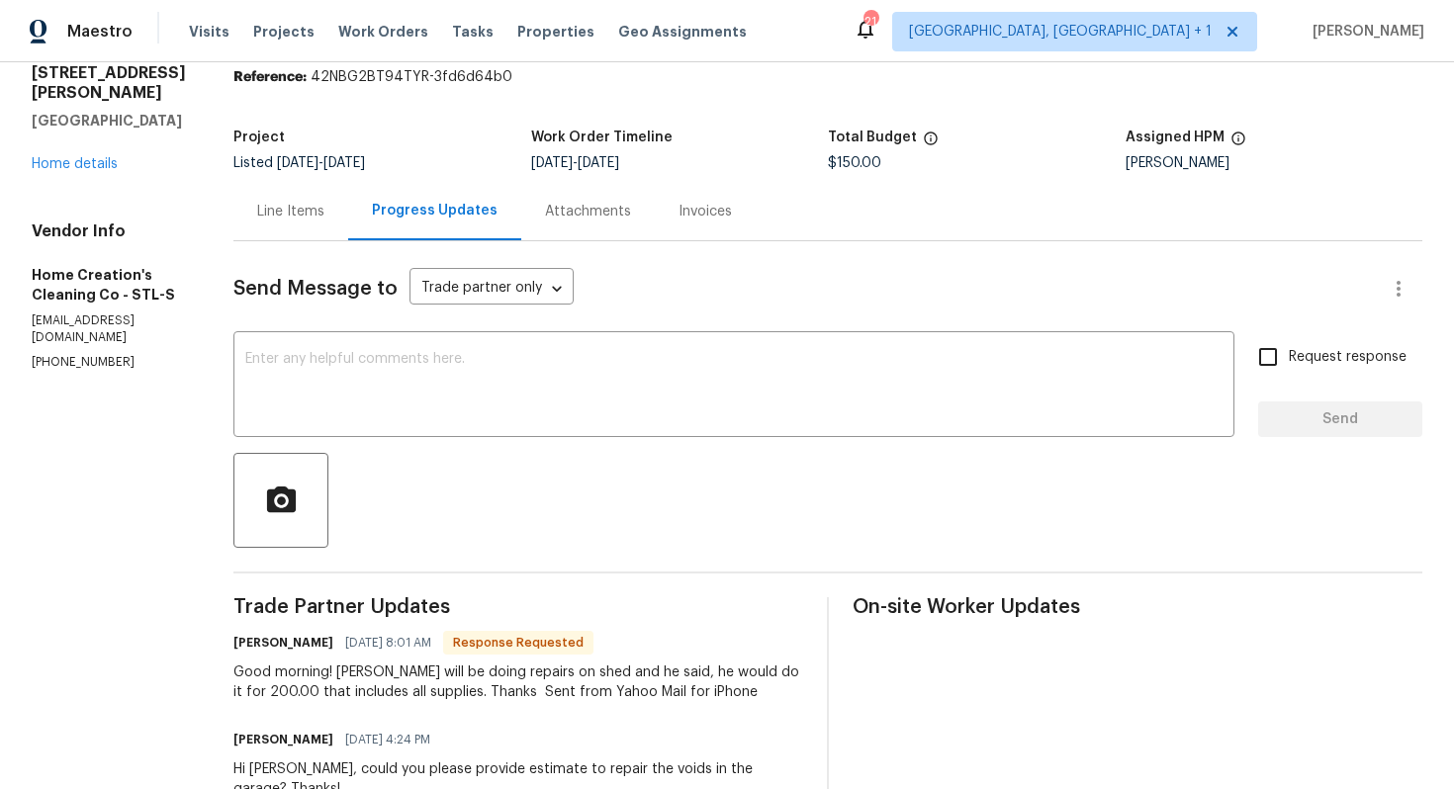
scroll to position [75, 0]
click at [288, 220] on div "Line Items" at bounding box center [290, 211] width 67 height 20
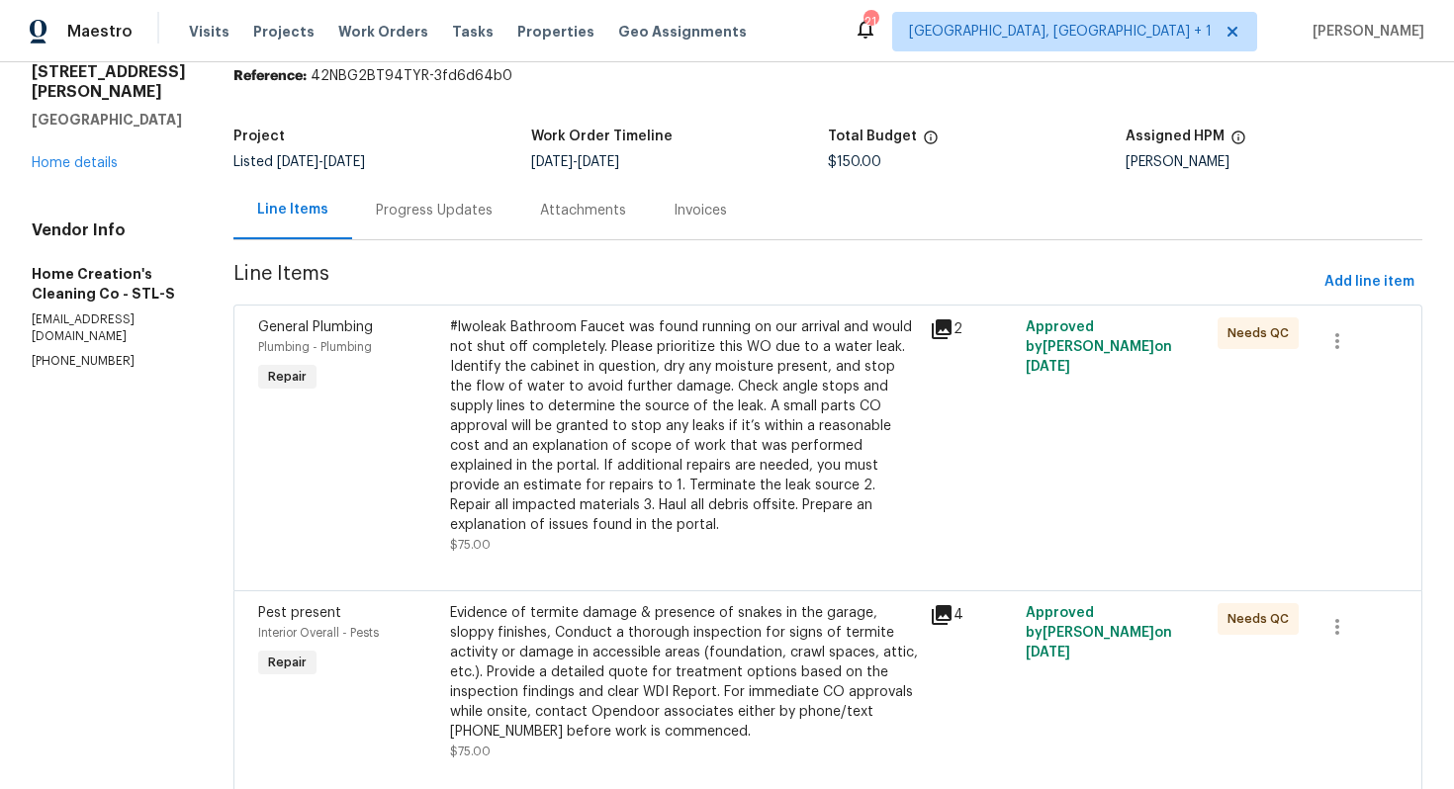
scroll to position [140, 0]
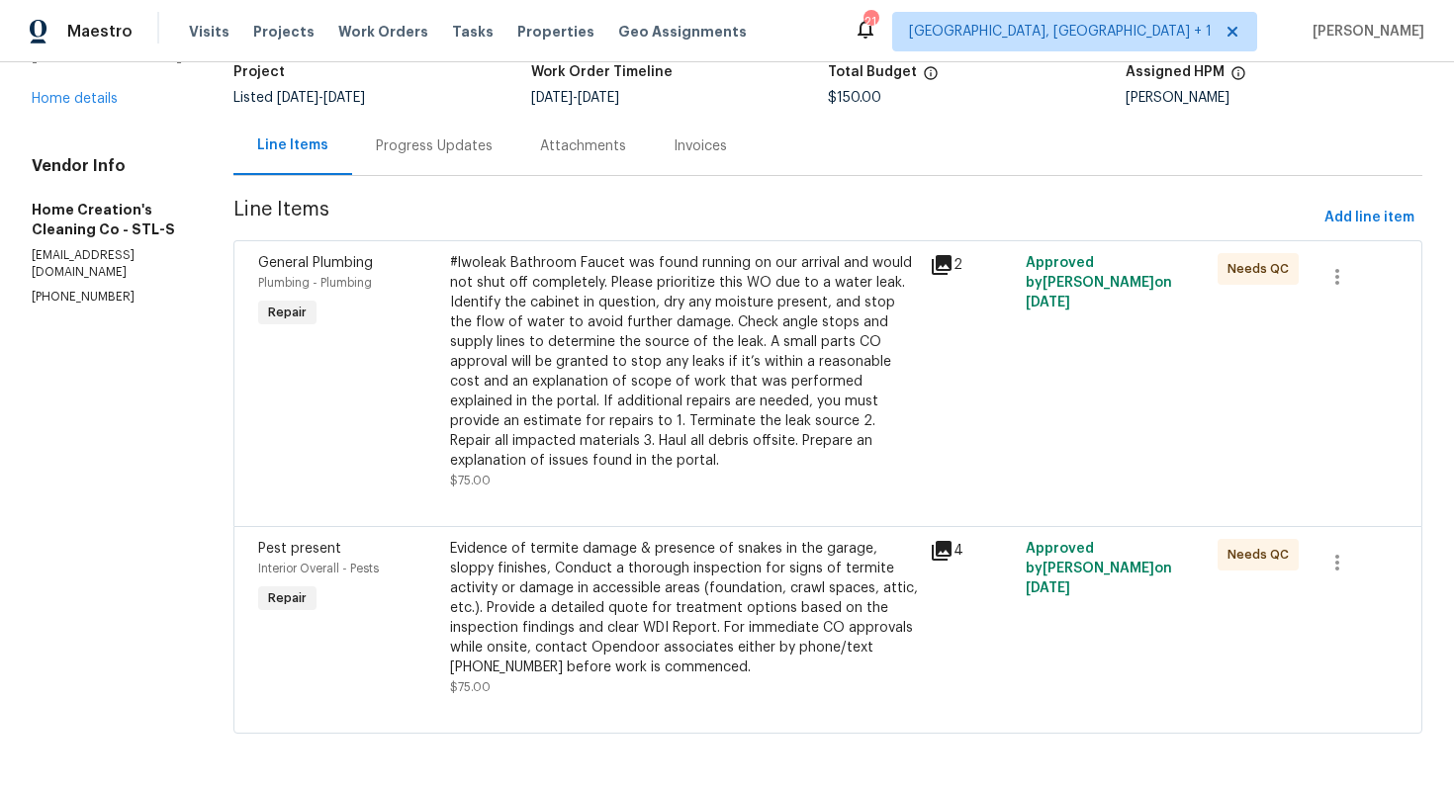
click at [557, 575] on div "Evidence of termite damage & presence of snakes in the garage, sloppy finishes,…" at bounding box center [684, 608] width 468 height 138
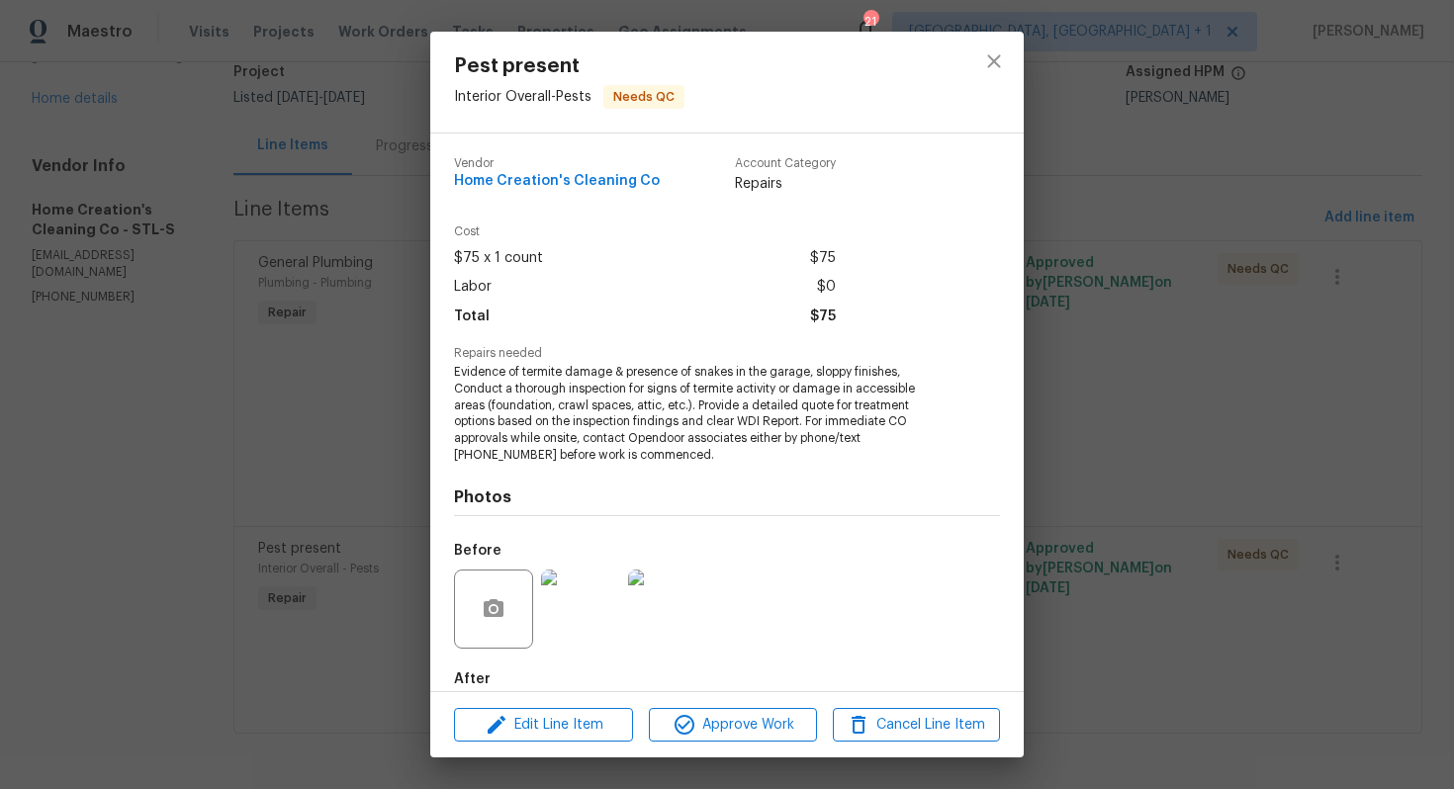
scroll to position [106, 0]
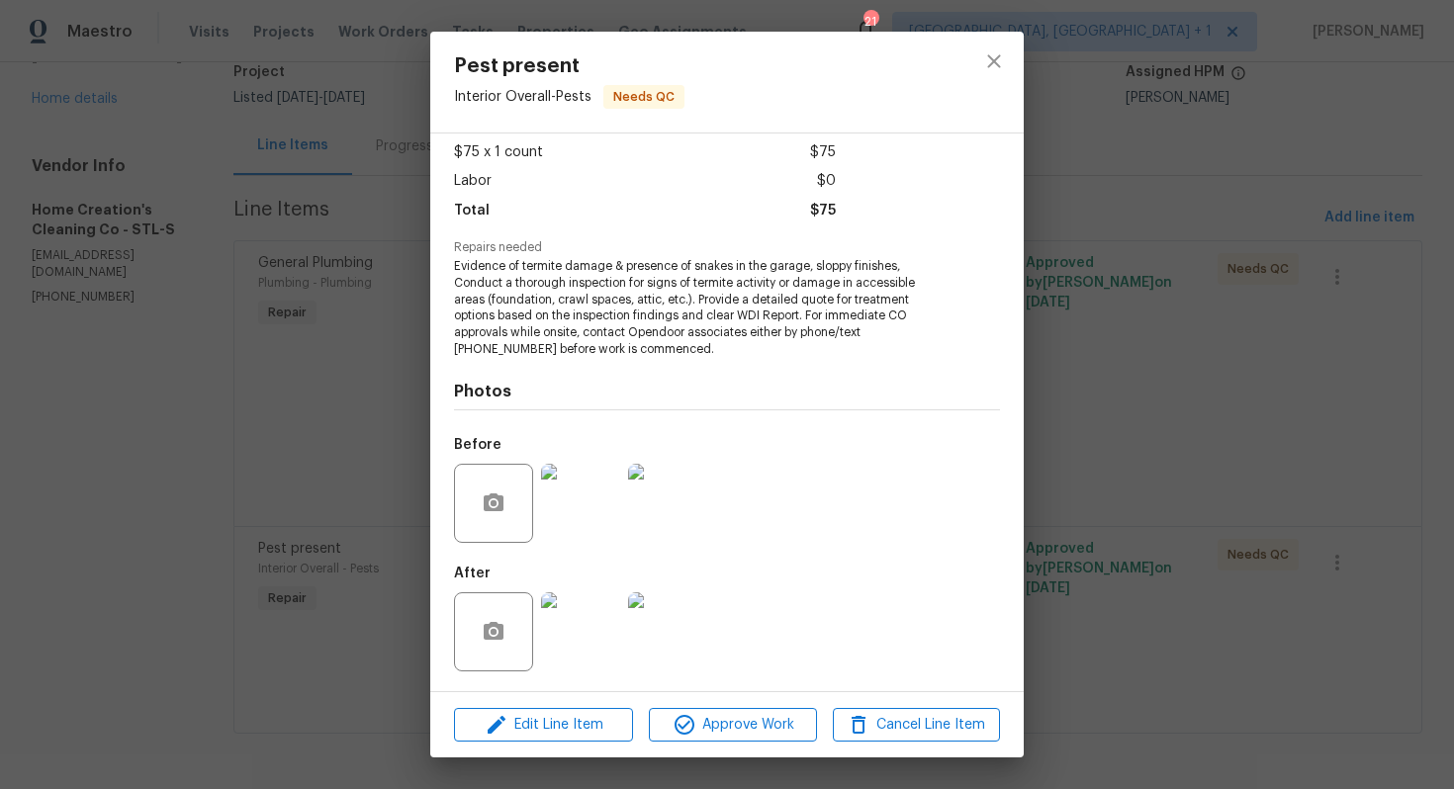
click at [409, 461] on div "Pest present Interior Overall - Pests Needs QC Vendor Home Creation's Cleaning …" at bounding box center [727, 394] width 1454 height 789
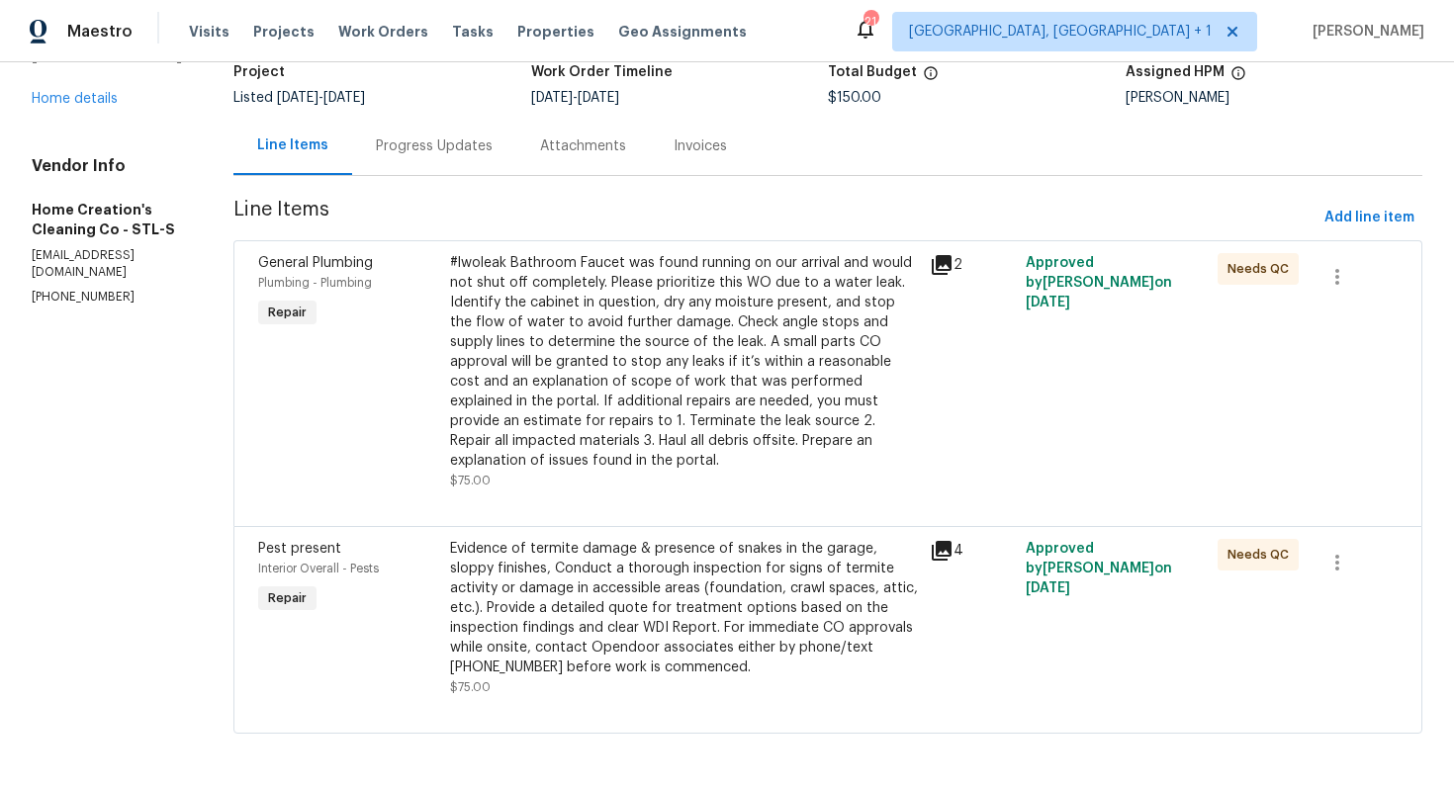
click at [708, 377] on div "#lwoleak Bathroom Faucet was found running on our arrival and would not shut of…" at bounding box center [684, 362] width 468 height 218
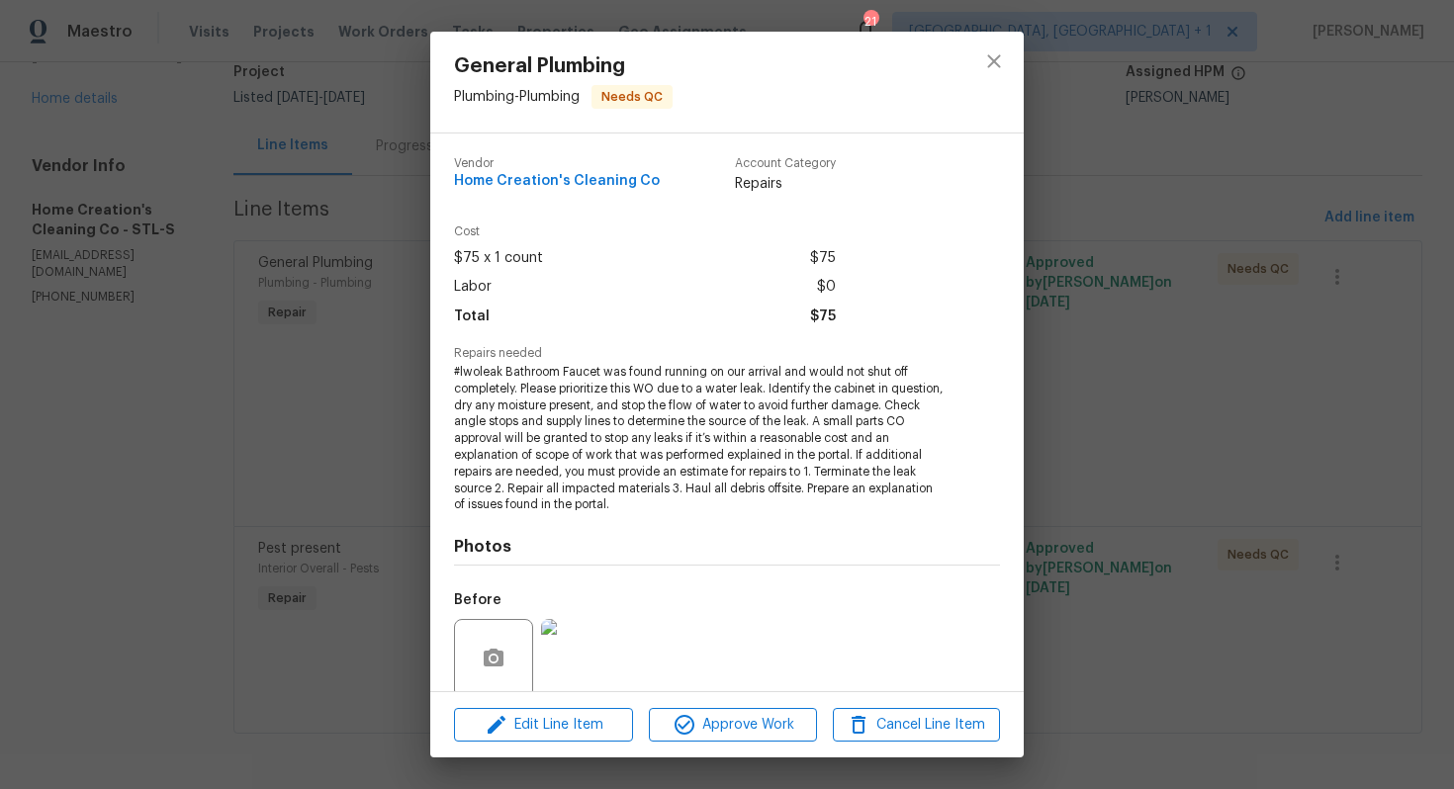
scroll to position [155, 0]
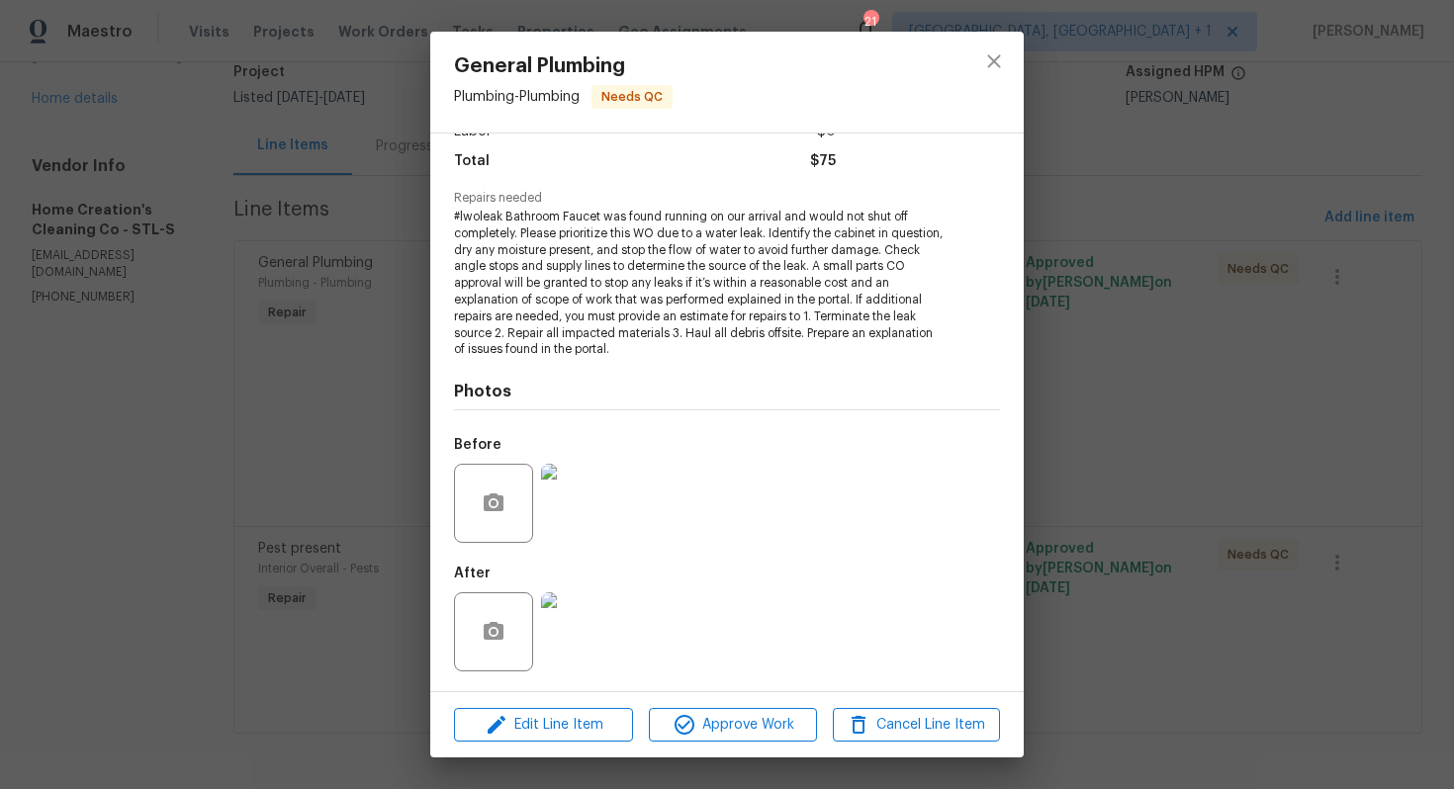
click at [300, 487] on div "General Plumbing Plumbing - Plumbing Needs QC Vendor Home Creation's Cleaning C…" at bounding box center [727, 394] width 1454 height 789
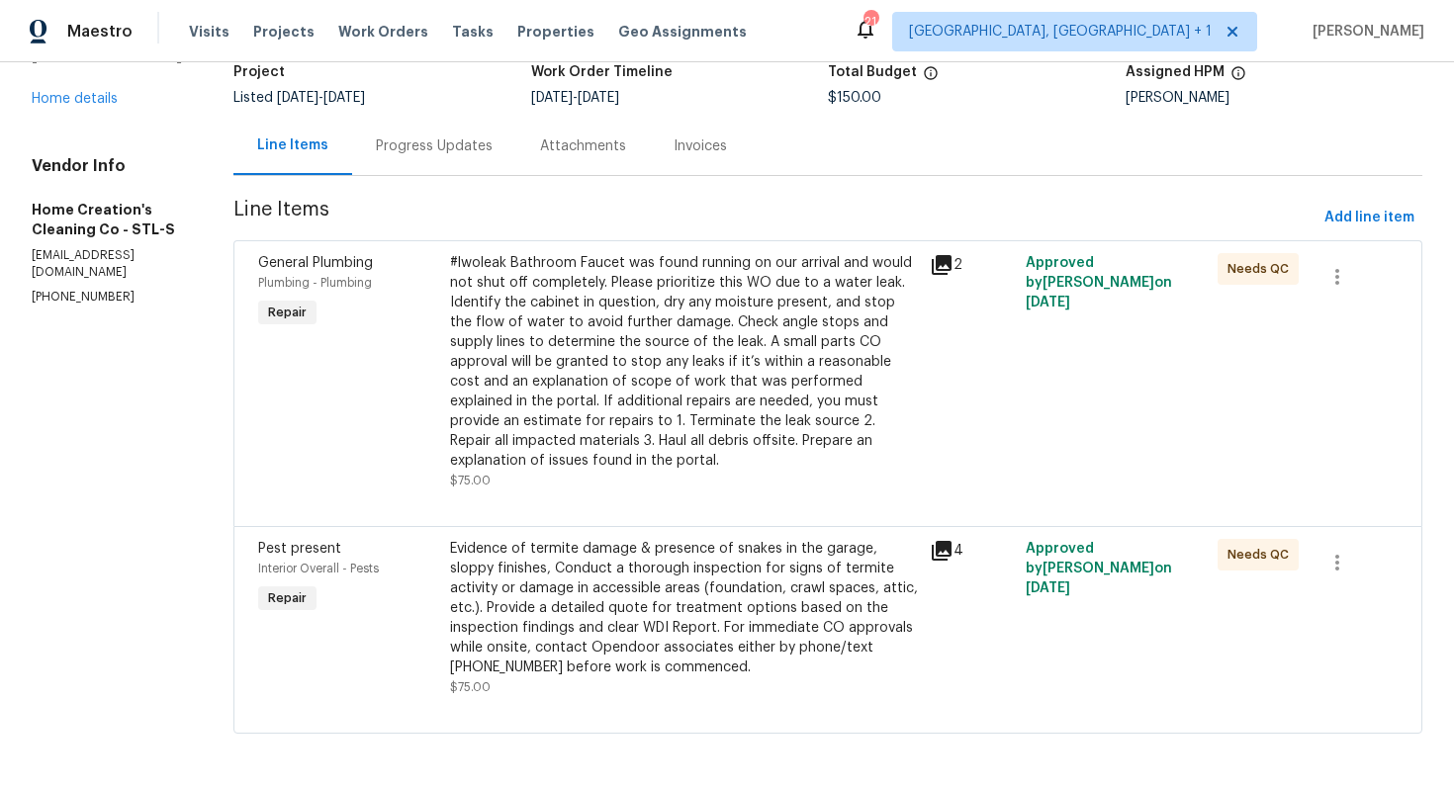
click at [647, 622] on div "Evidence of termite damage & presence of snakes in the garage, sloppy finishes,…" at bounding box center [684, 608] width 468 height 138
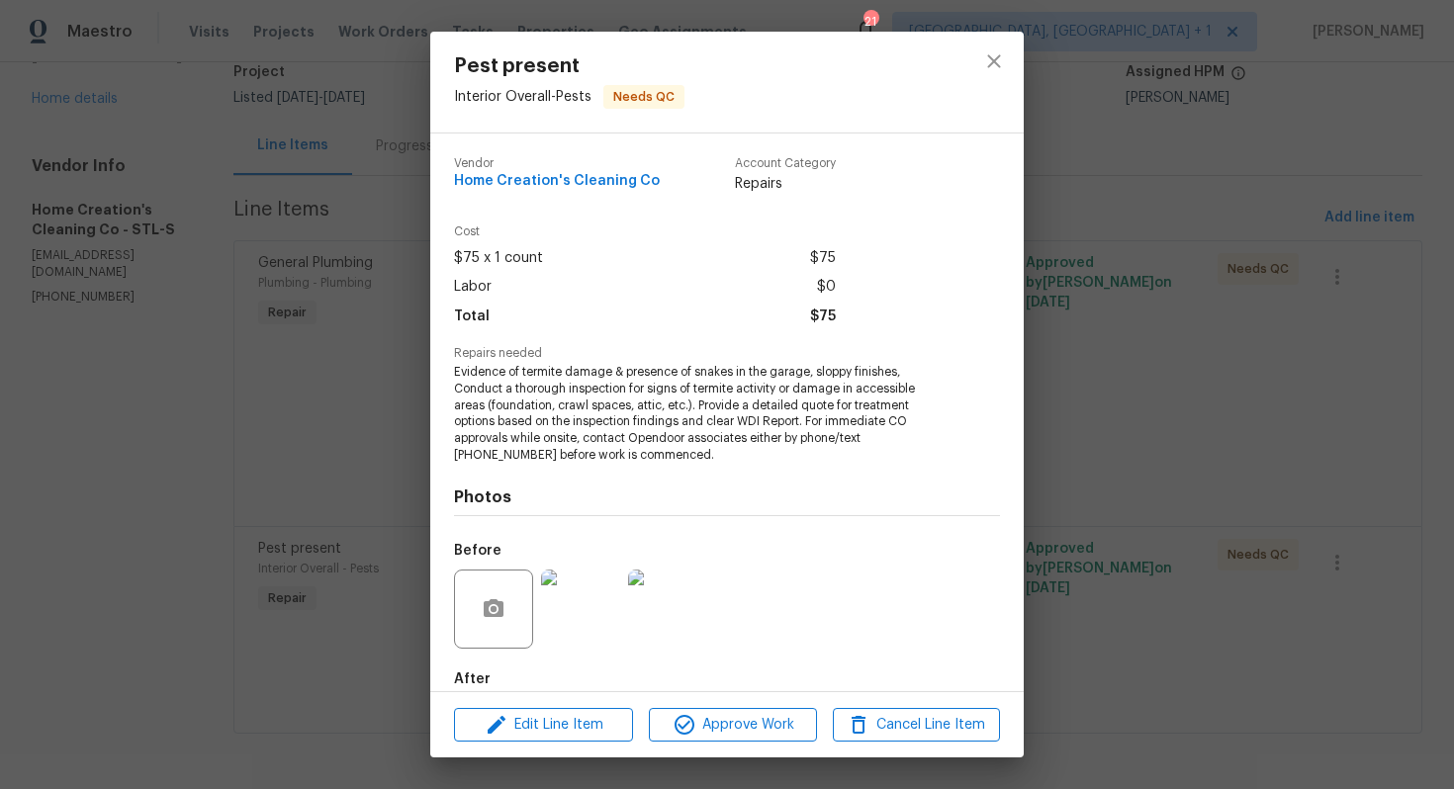
scroll to position [106, 0]
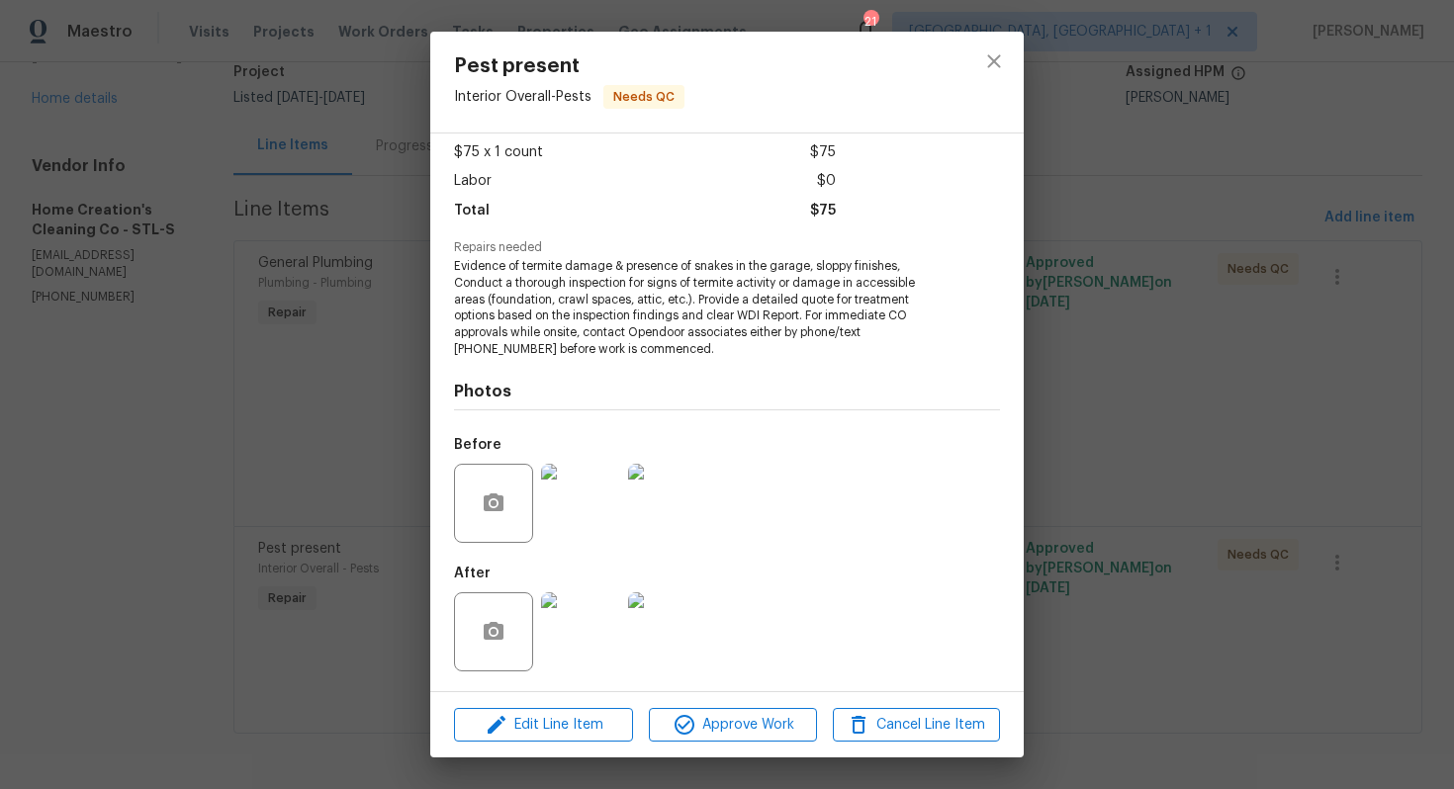
click at [600, 502] on img at bounding box center [580, 503] width 79 height 79
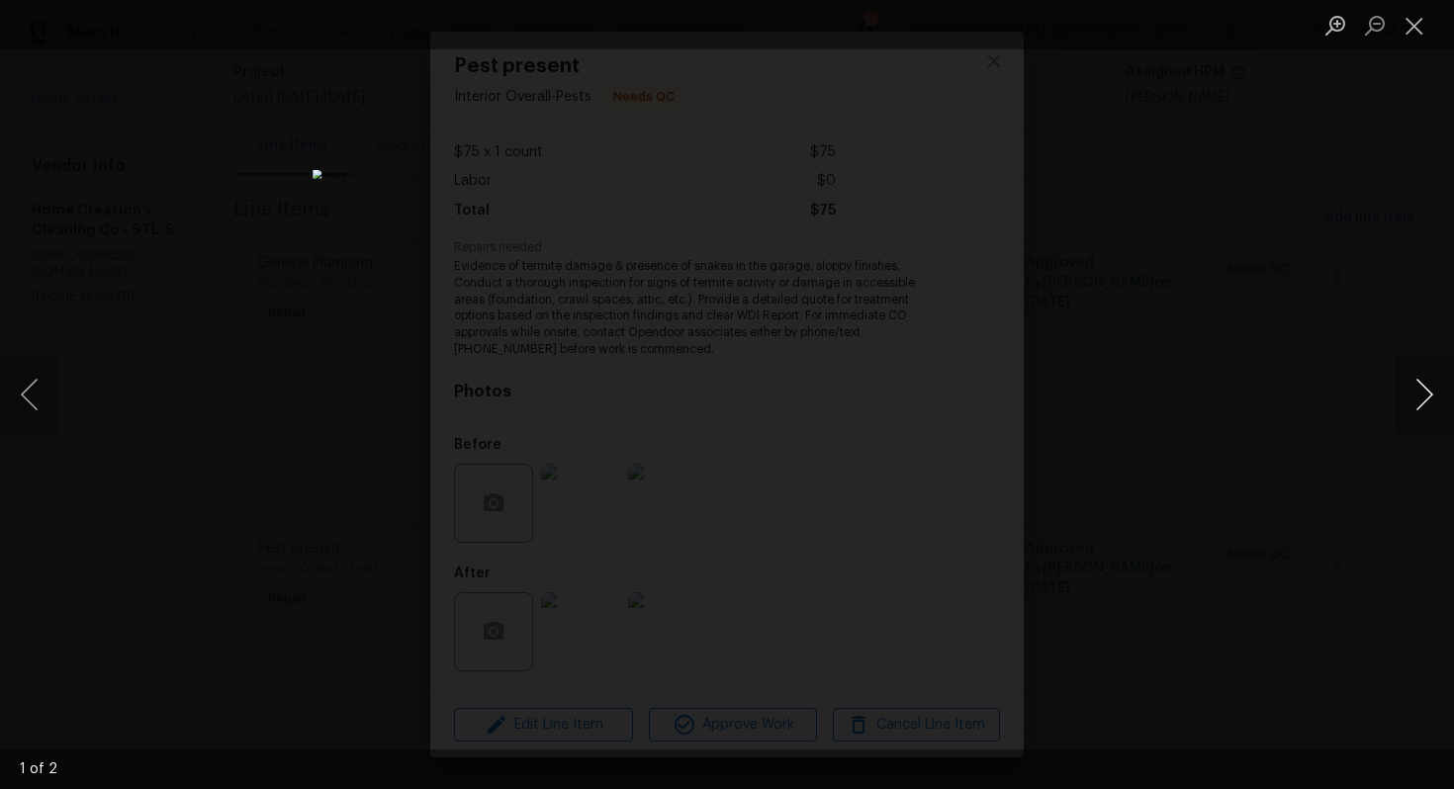
click at [1418, 407] on button "Next image" at bounding box center [1424, 394] width 59 height 79
click at [1416, 405] on button "Next image" at bounding box center [1424, 394] width 59 height 79
click at [1240, 446] on div "Lightbox" at bounding box center [727, 394] width 1454 height 789
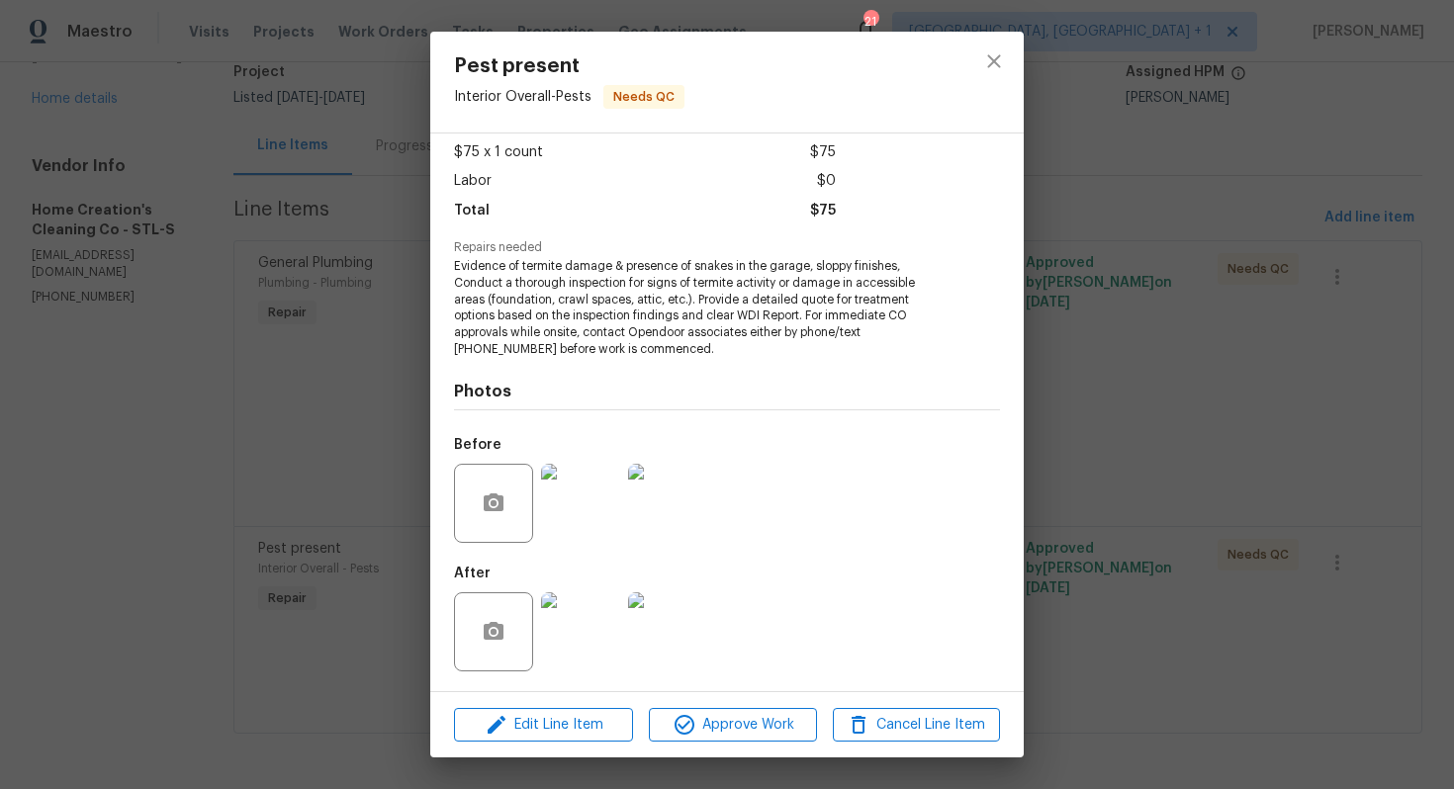
click at [589, 609] on img at bounding box center [580, 631] width 79 height 79
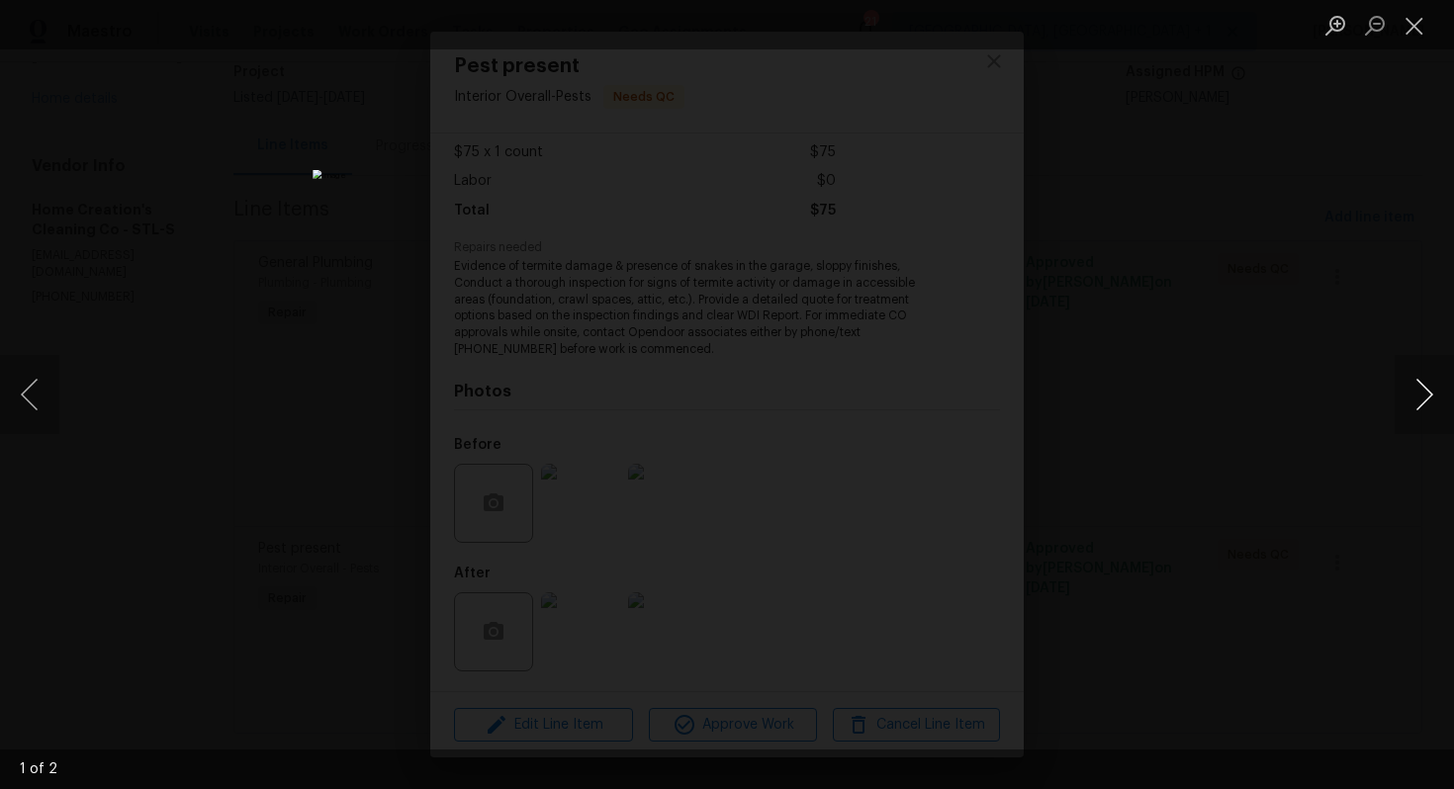
click at [1411, 414] on button "Next image" at bounding box center [1424, 394] width 59 height 79
click at [1215, 387] on div "Lightbox" at bounding box center [727, 394] width 1454 height 789
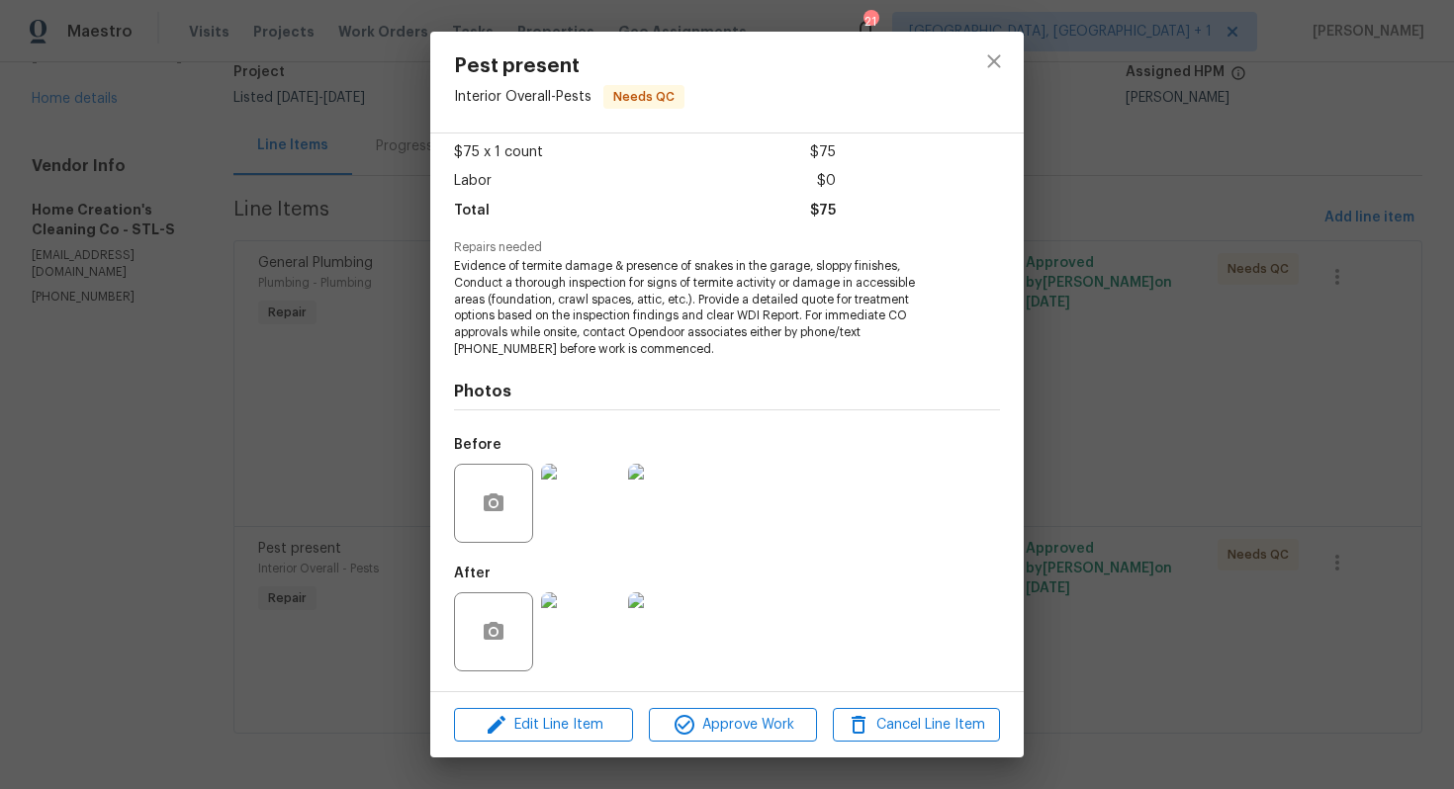
click at [1215, 387] on div "Pest present Interior Overall - Pests Needs QC Vendor Home Creation's Cleaning …" at bounding box center [727, 394] width 1454 height 789
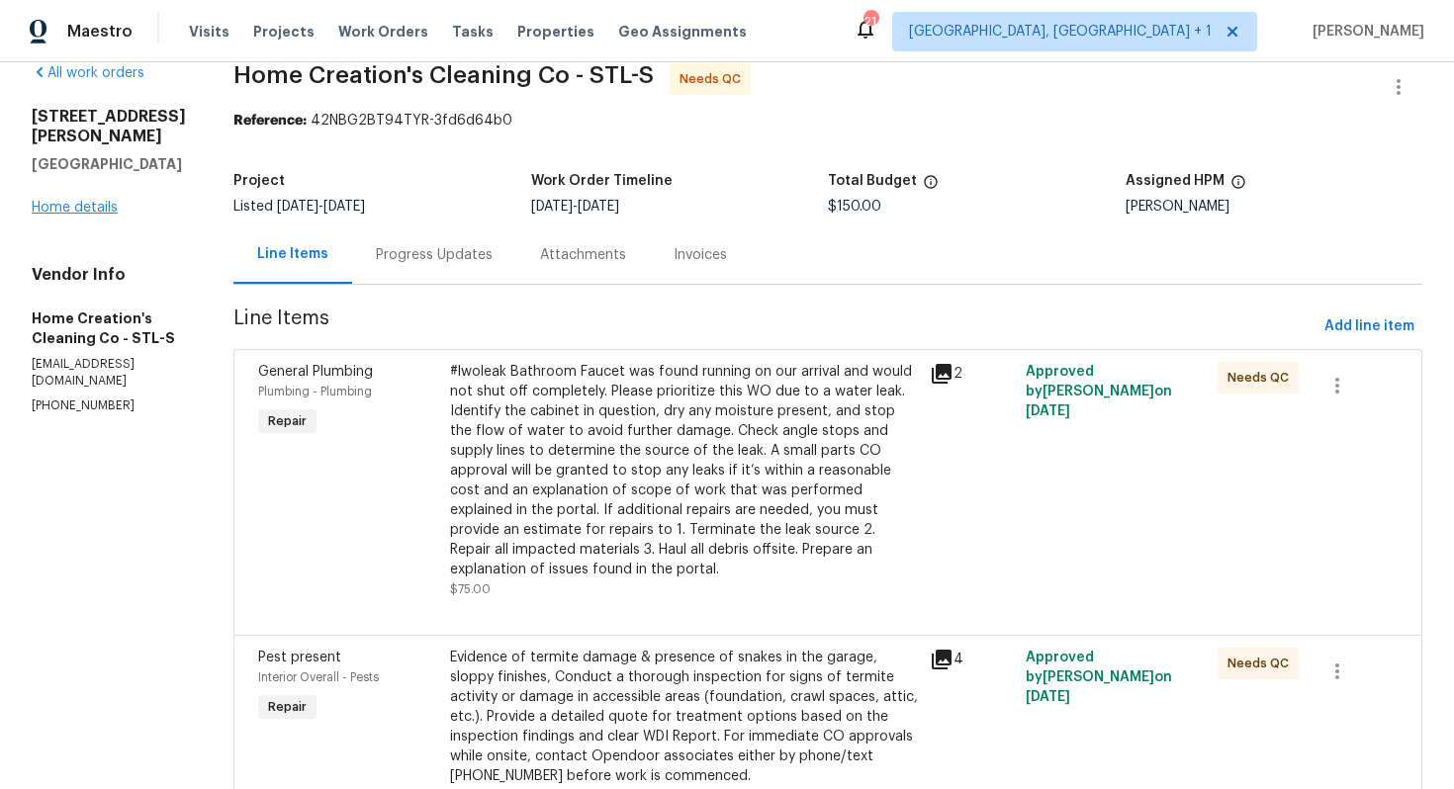
scroll to position [0, 0]
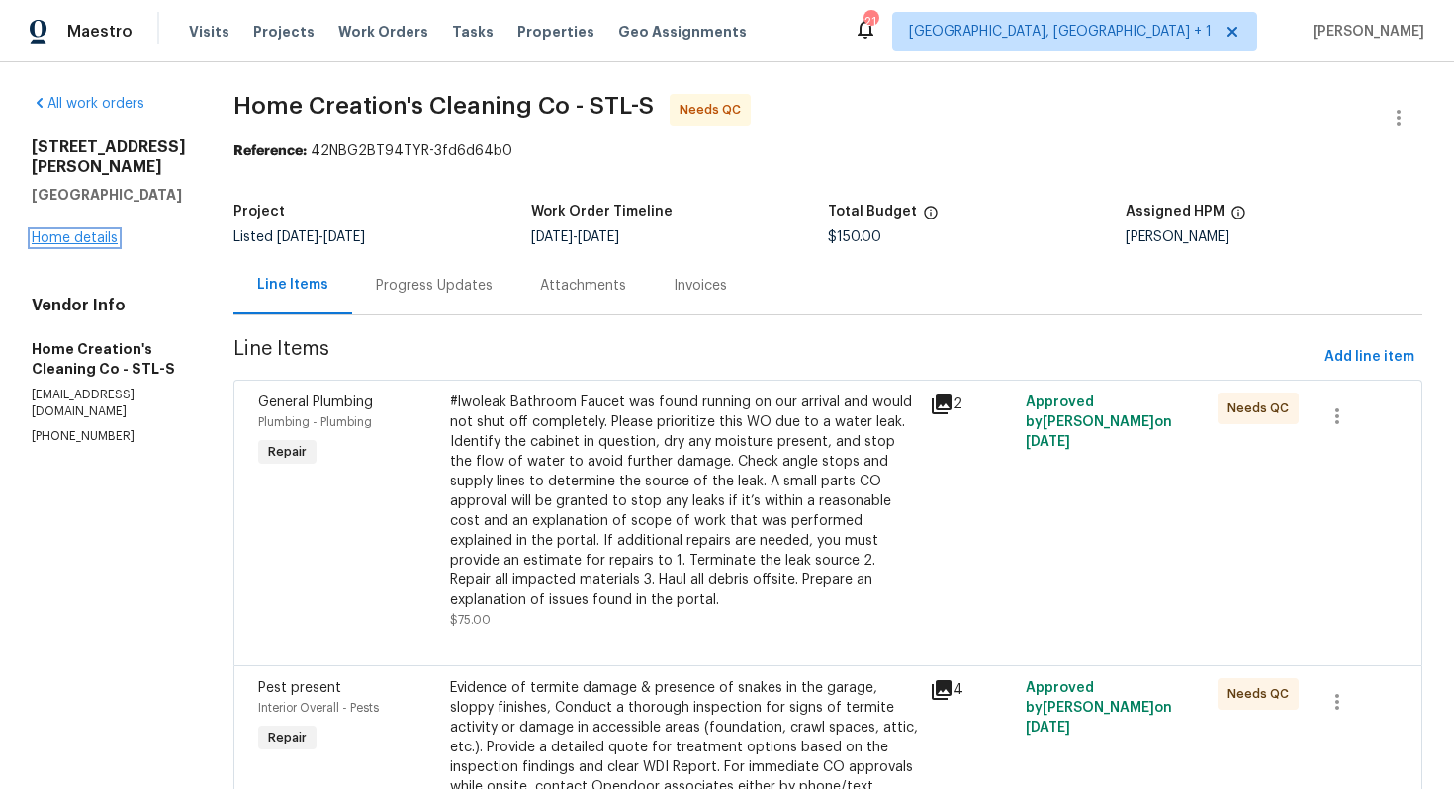
click at [82, 231] on link "Home details" at bounding box center [75, 238] width 86 height 14
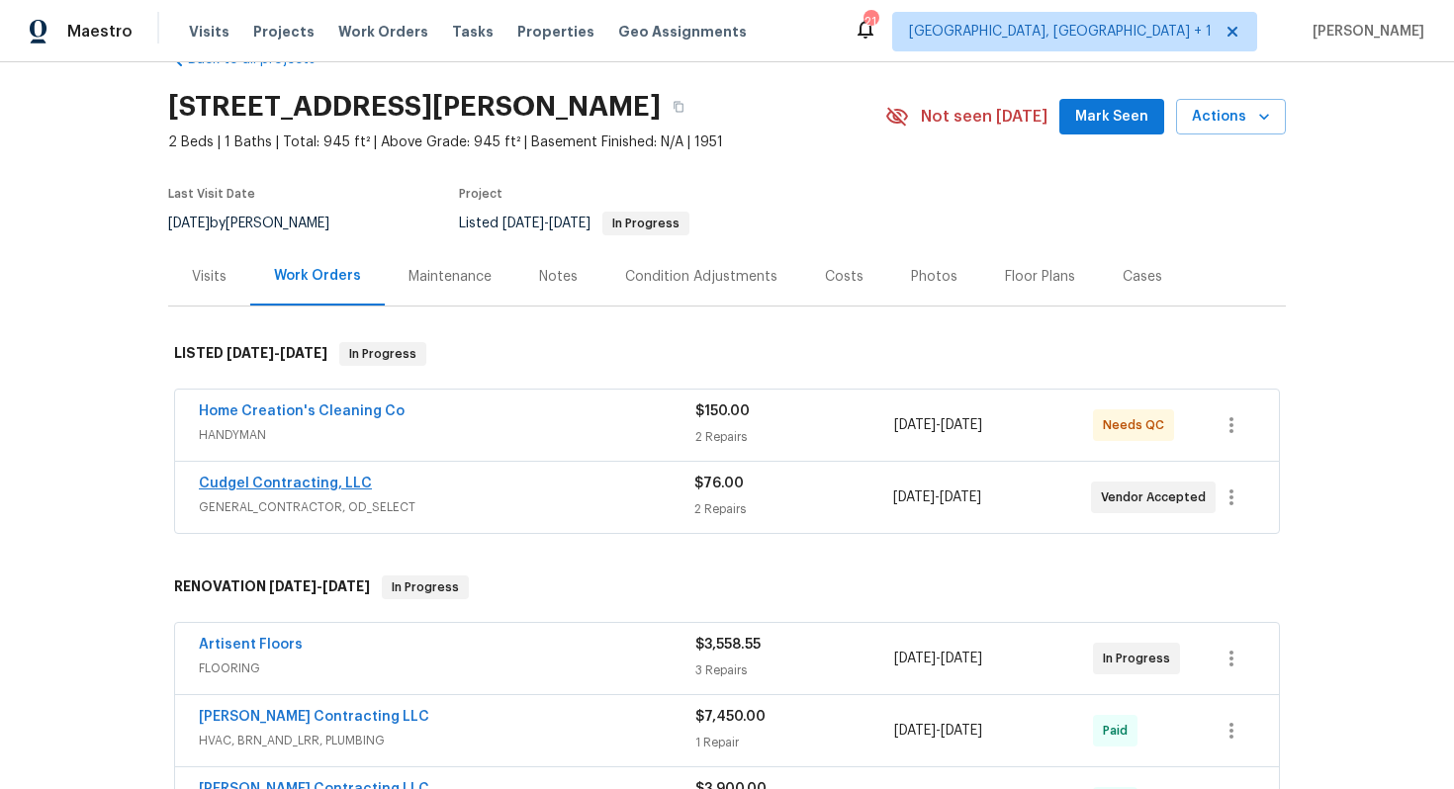
scroll to position [53, 0]
click at [270, 482] on link "Cudgel Contracting, LLC" at bounding box center [285, 483] width 173 height 14
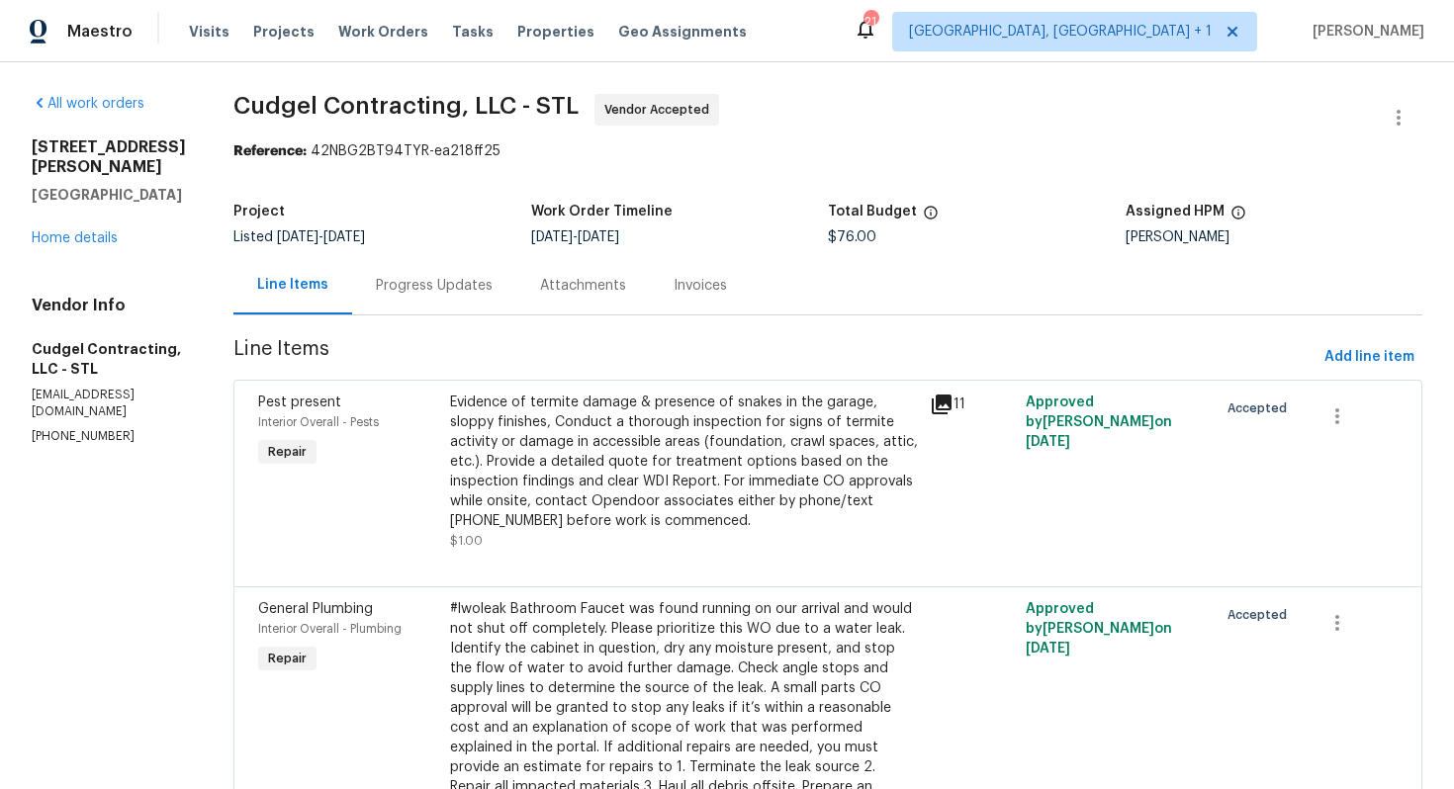
click at [478, 284] on div "Progress Updates" at bounding box center [434, 286] width 117 height 20
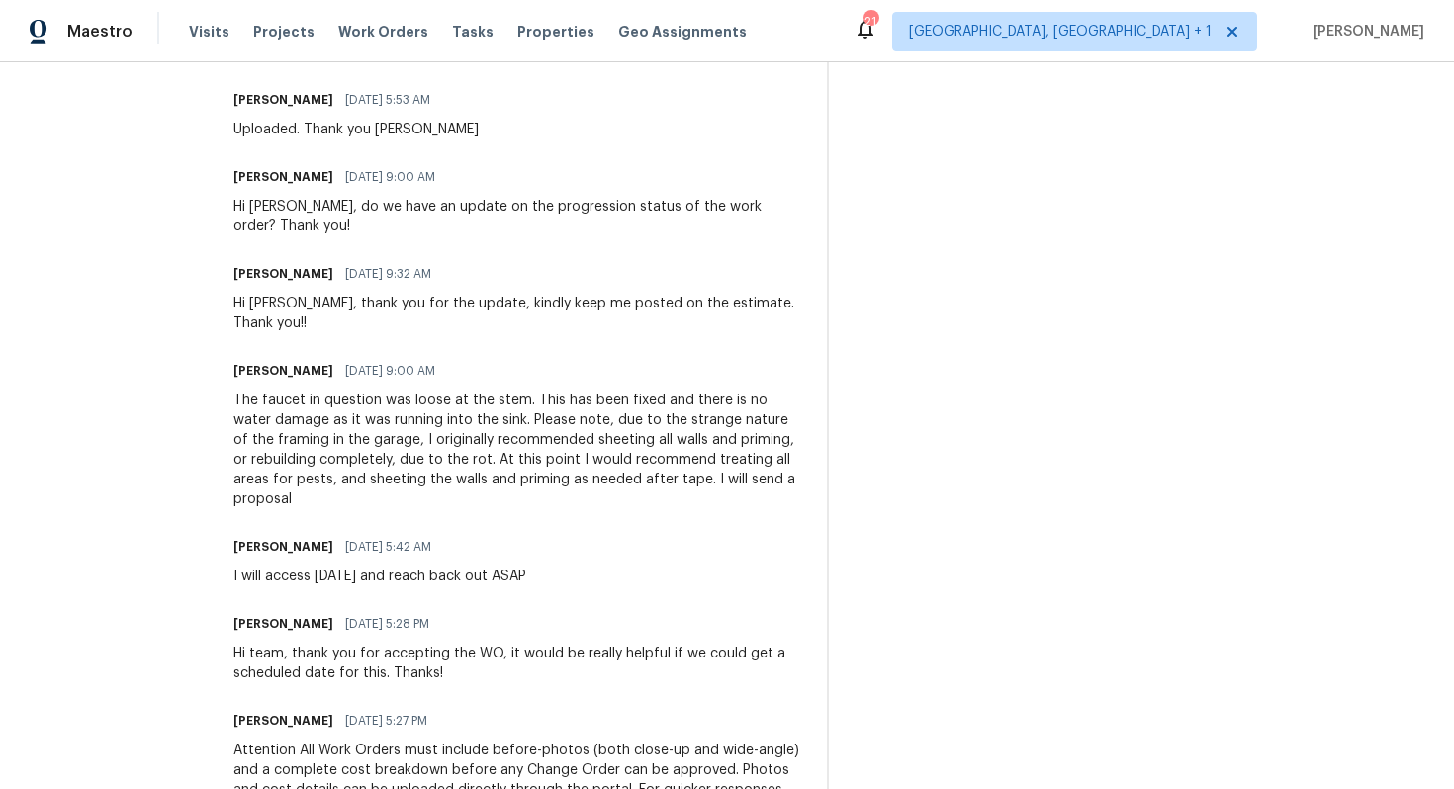
scroll to position [1048, 0]
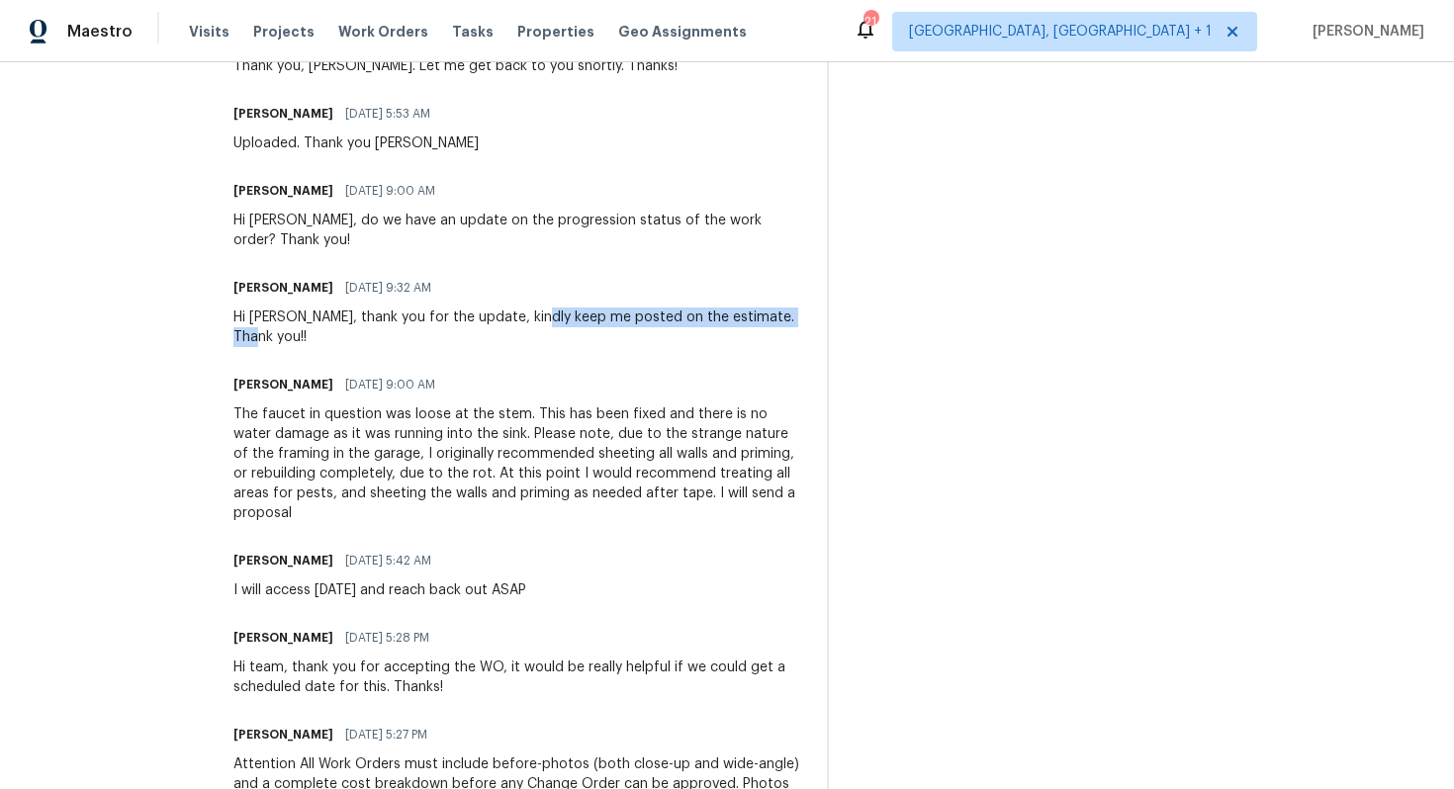
drag, startPoint x: 549, startPoint y: 319, endPoint x: 735, endPoint y: 330, distance: 186.3
click at [735, 330] on div "Trade Partner Updates [PERSON_NAME] M [DATE] 10:23 AM Thank you, [PERSON_NAME].…" at bounding box center [518, 318] width 570 height 1391
click at [702, 326] on div "Hi [PERSON_NAME], thank you for the update, kindly keep me posted on the estima…" at bounding box center [518, 328] width 570 height 40
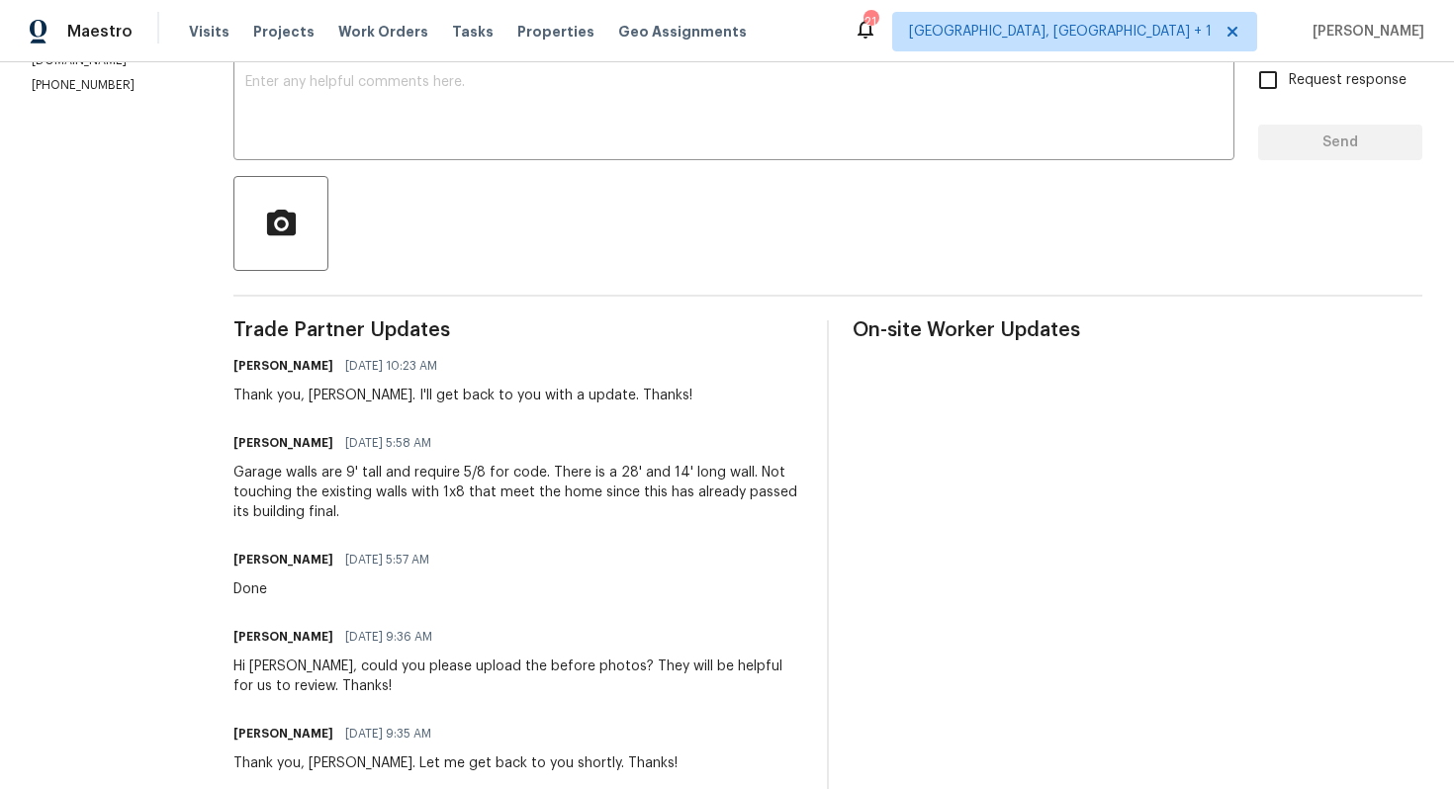
scroll to position [0, 0]
